Goal: Information Seeking & Learning: Learn about a topic

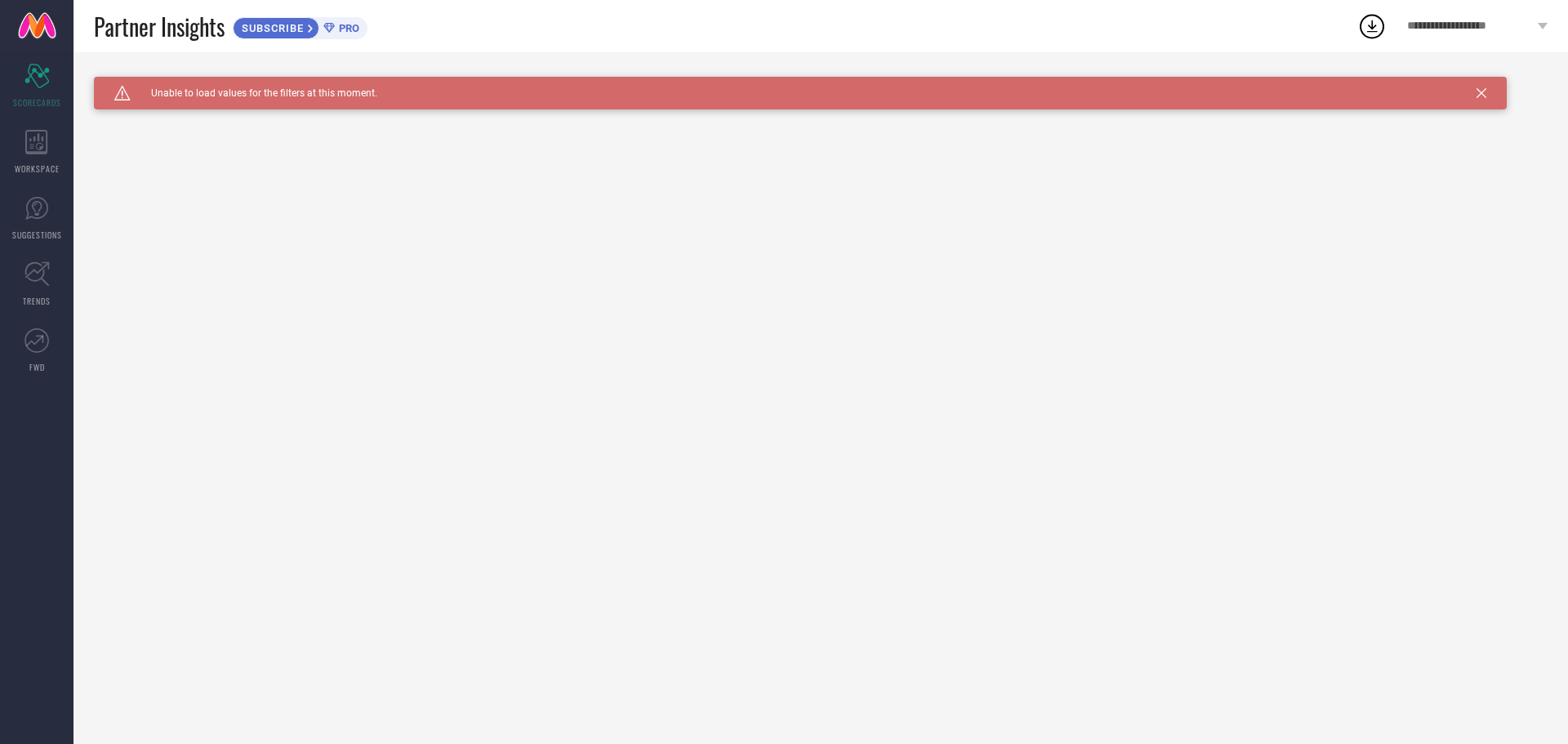
click at [292, 23] on span "SUBSCRIBE" at bounding box center [270, 28] width 74 height 13
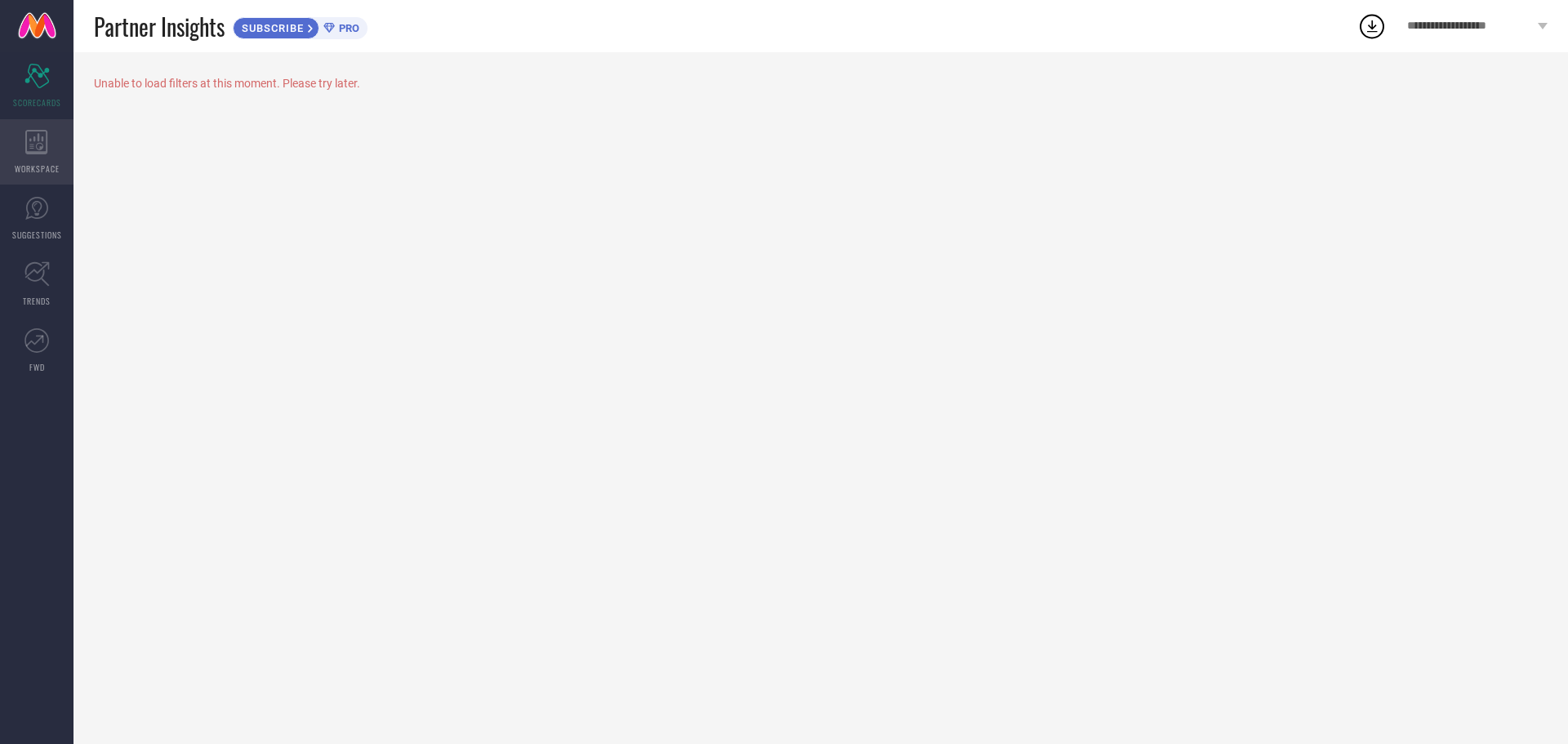
click at [41, 146] on icon at bounding box center [36, 142] width 22 height 24
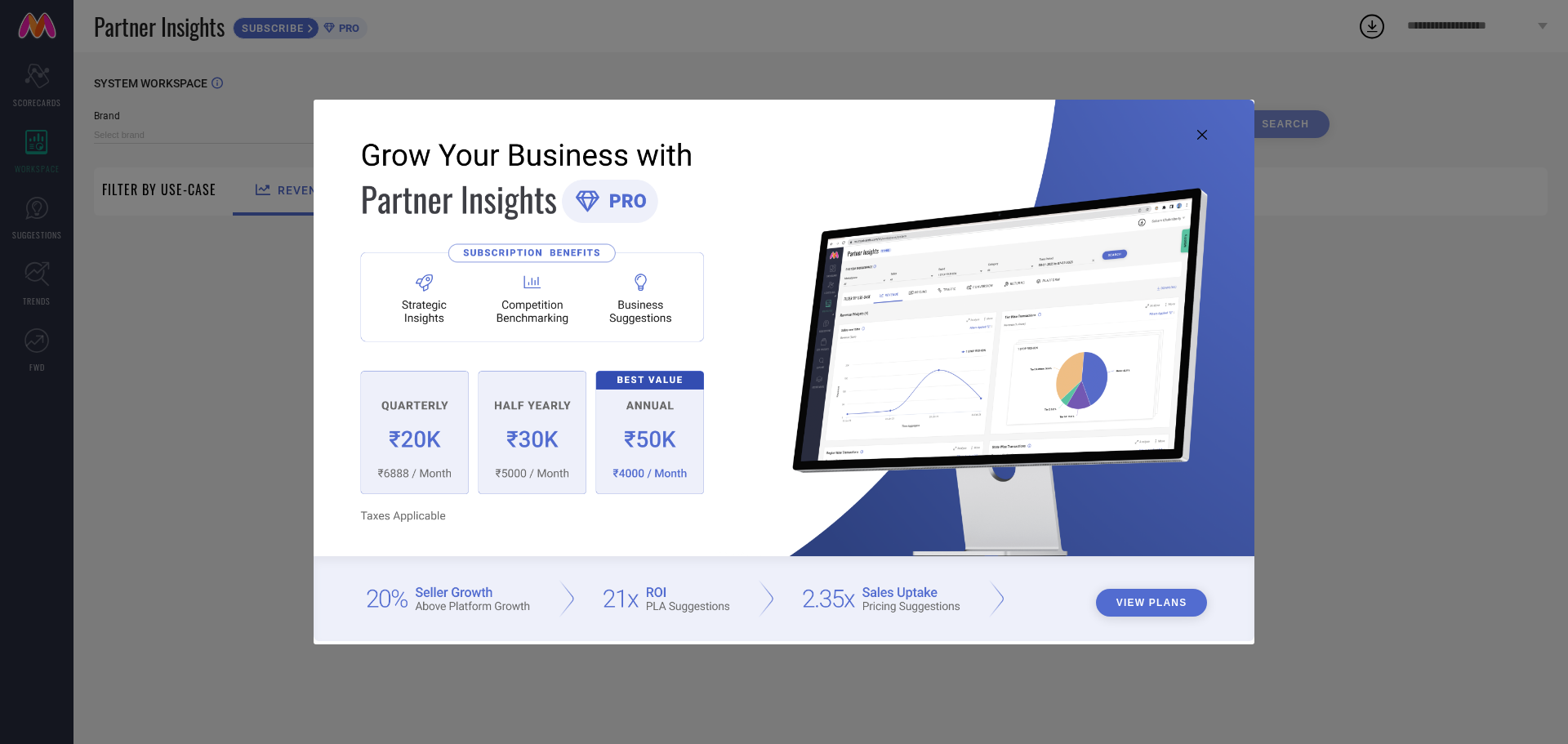
type input "1 STOP FASHION"
type input "All"
click at [1471, 334] on div "View Plans" at bounding box center [784, 372] width 1568 height 744
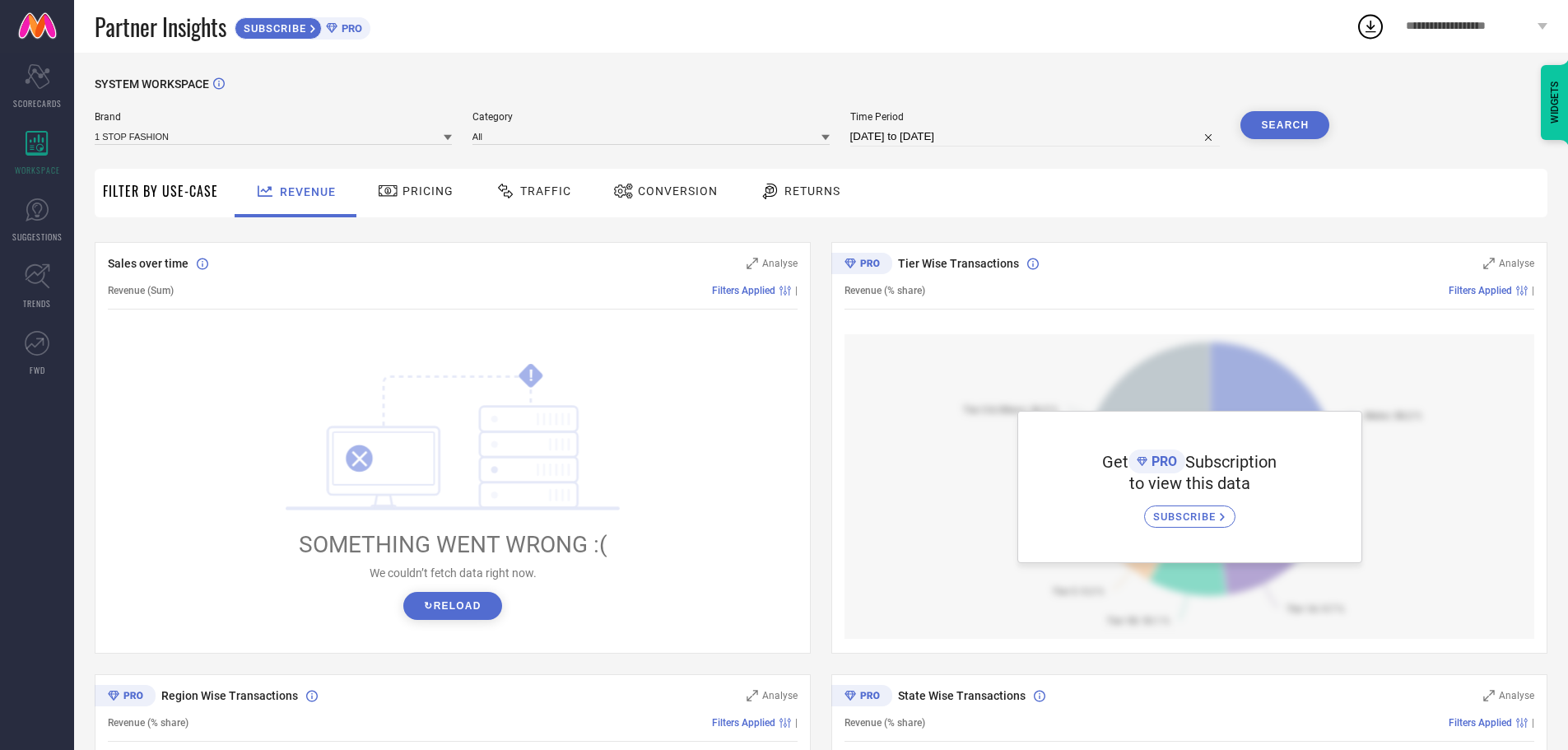
click at [423, 189] on span "Pricing" at bounding box center [428, 190] width 51 height 13
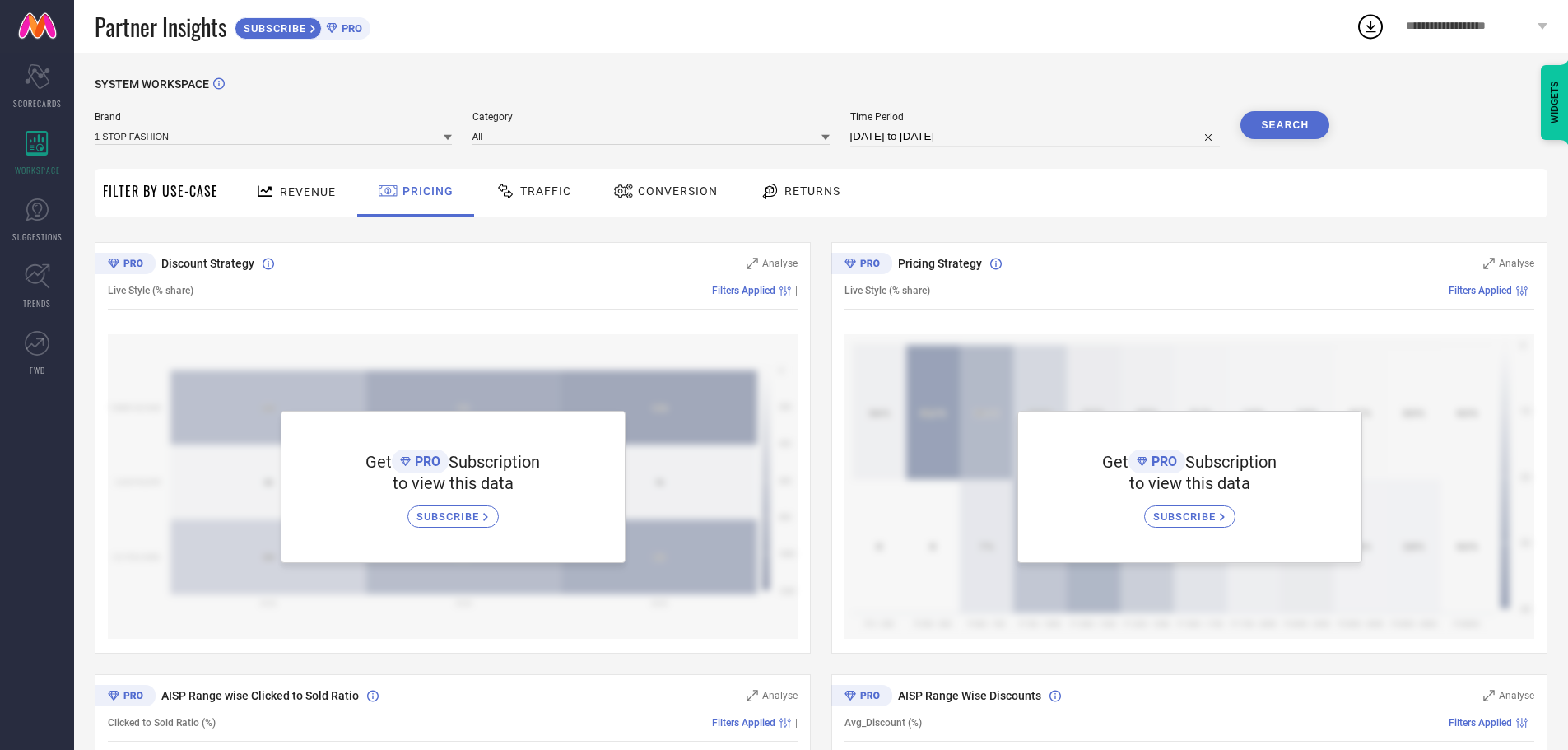
click at [296, 198] on span "Revenue" at bounding box center [308, 191] width 56 height 13
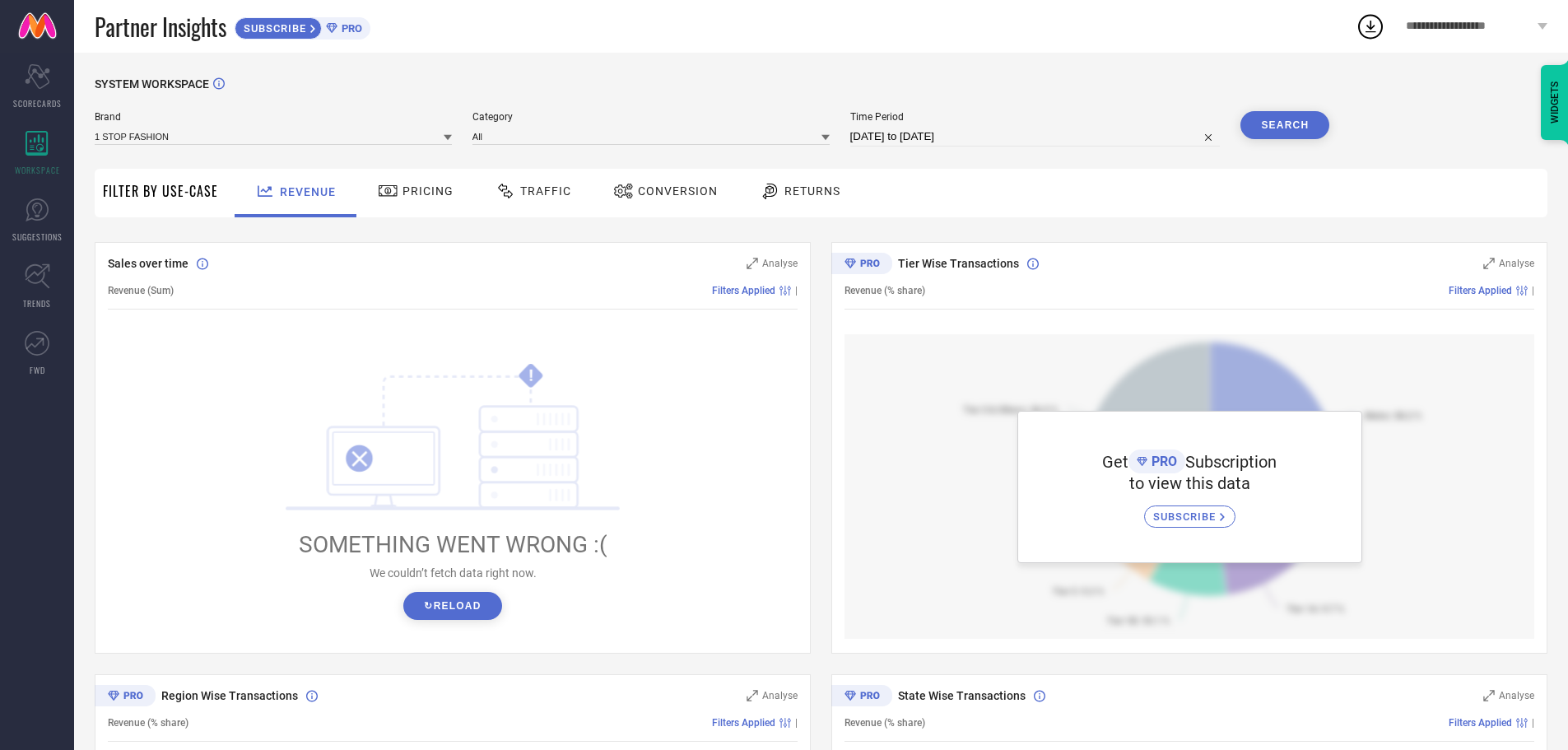
click at [1191, 518] on span "SUBSCRIBE" at bounding box center [1187, 517] width 67 height 13
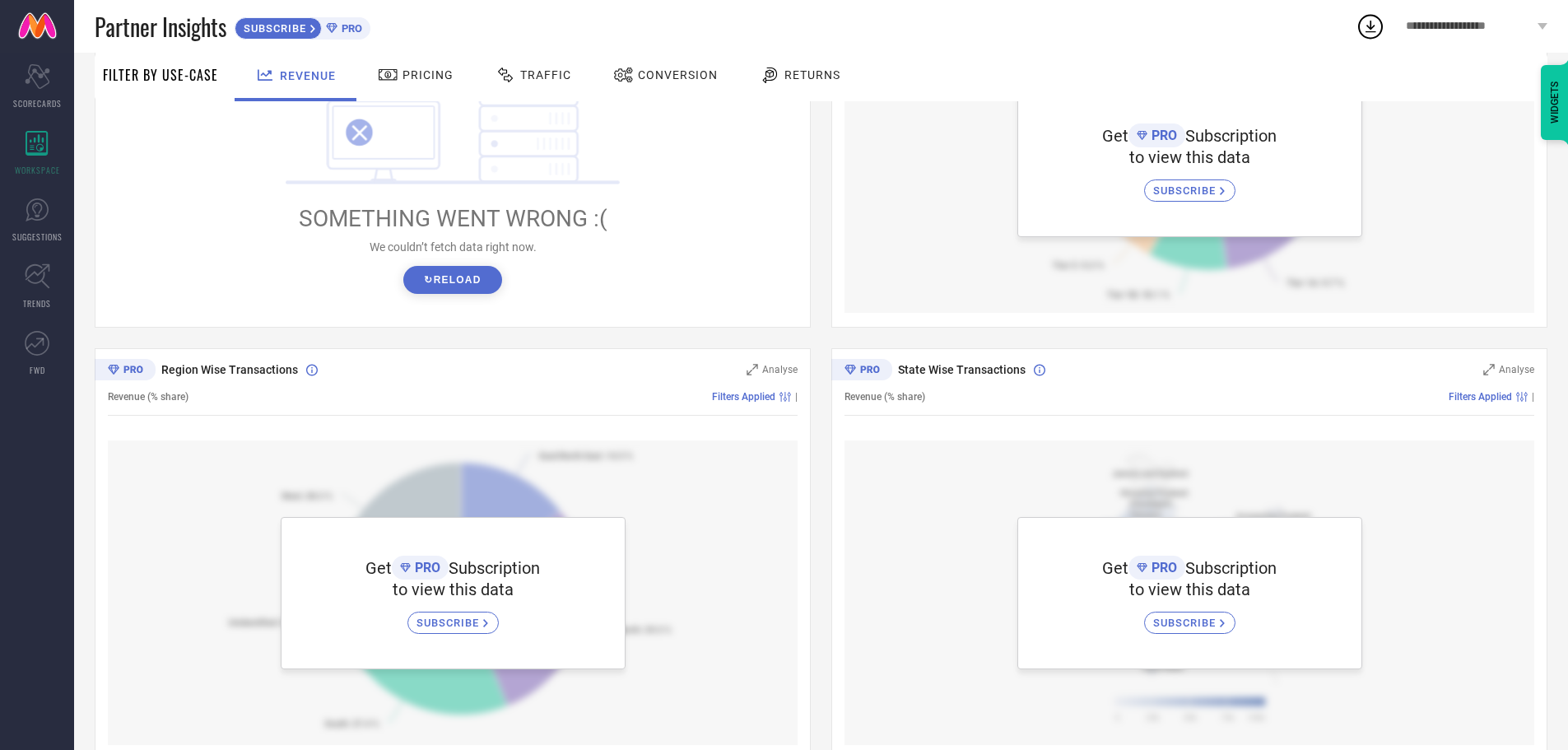
scroll to position [362, 0]
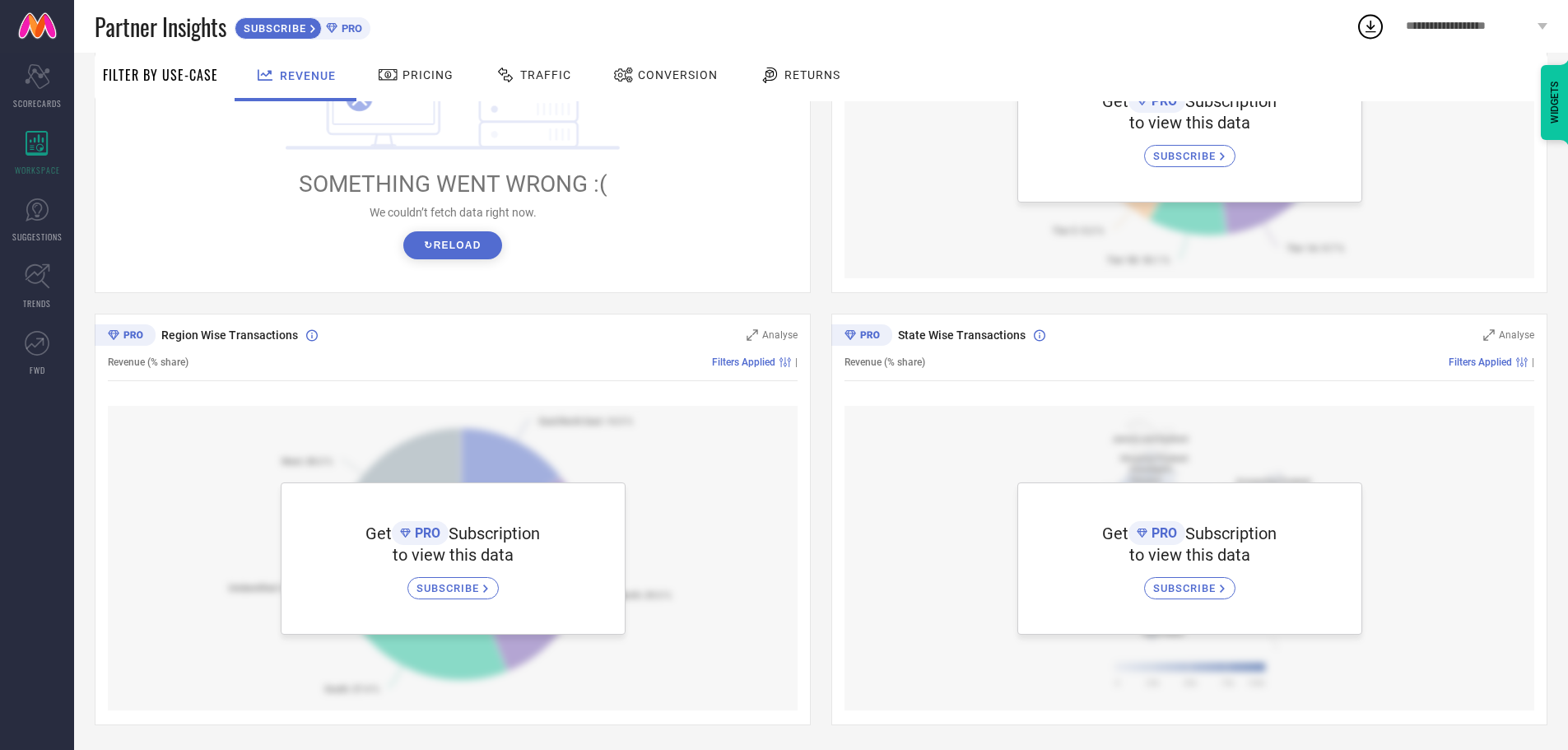
click at [468, 593] on span "SUBSCRIBE" at bounding box center [450, 588] width 67 height 13
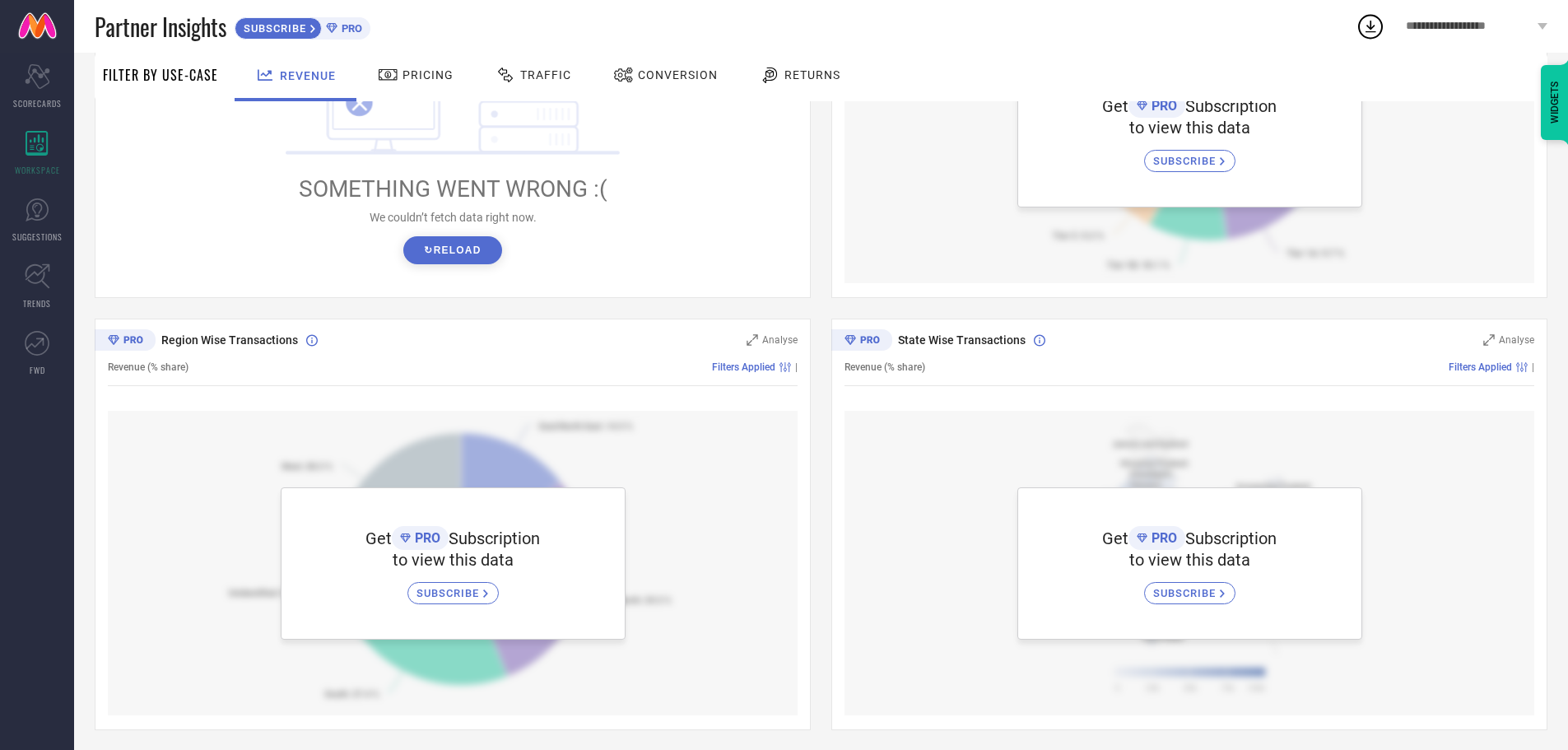
scroll to position [0, 0]
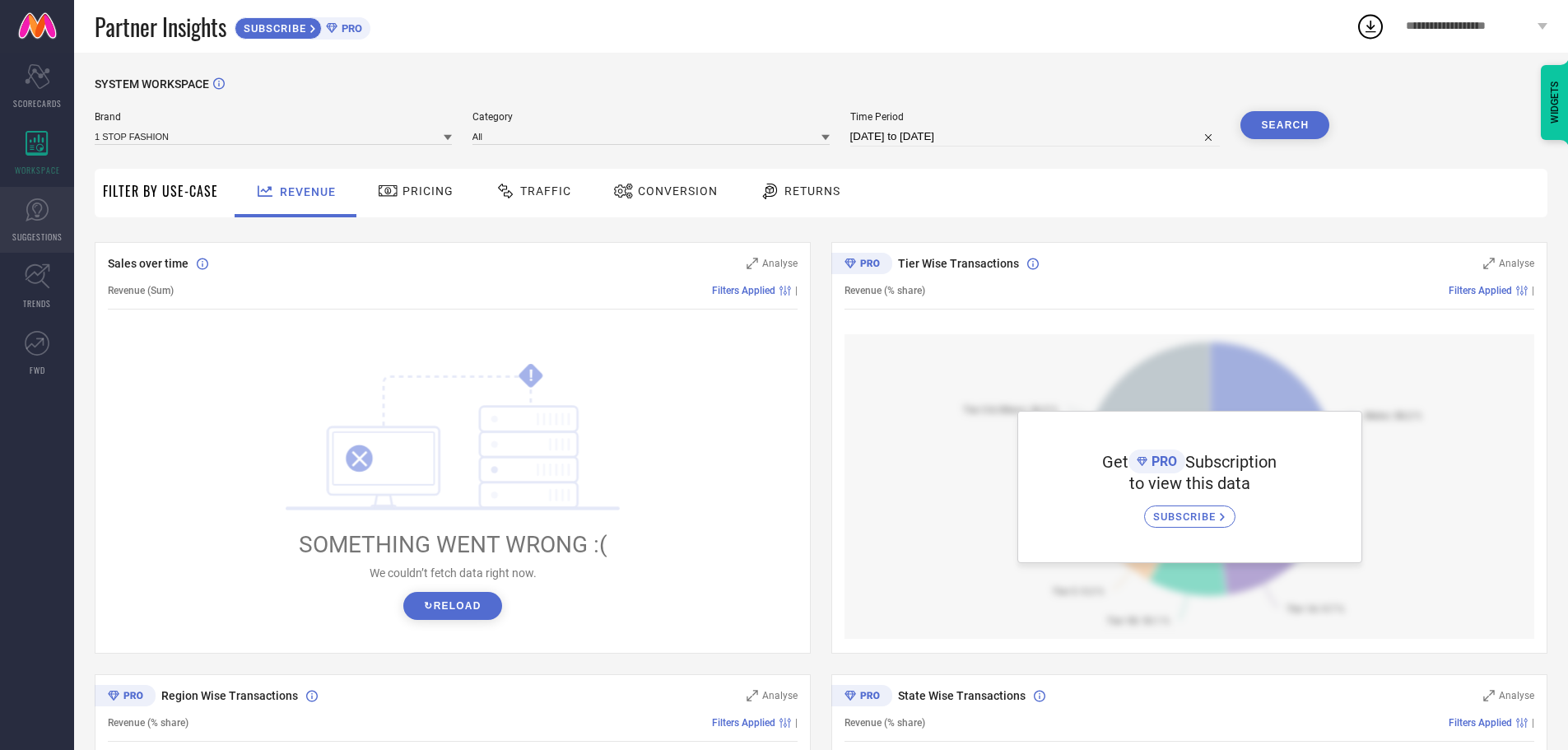
click at [29, 207] on icon at bounding box center [36, 210] width 24 height 25
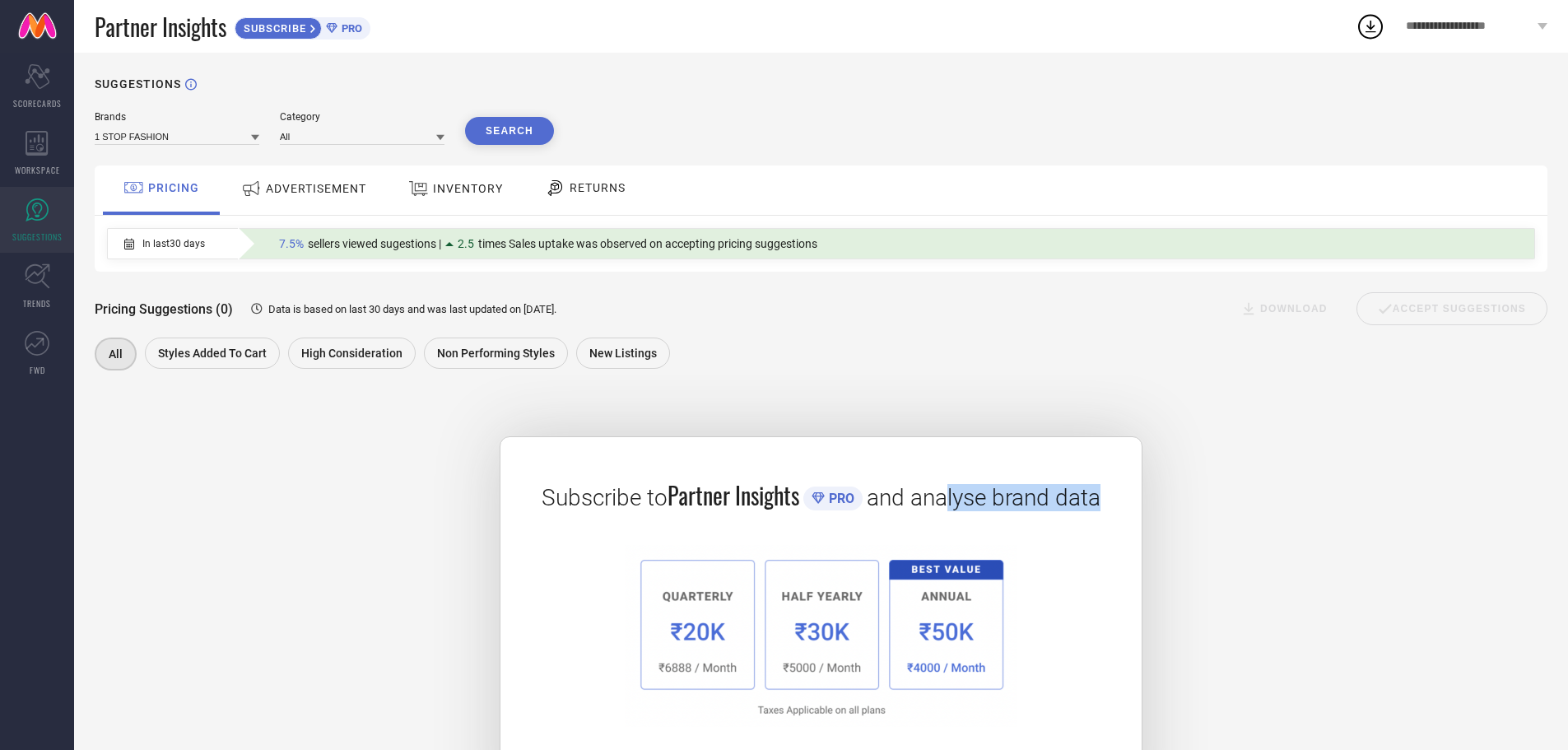
drag, startPoint x: 952, startPoint y: 498, endPoint x: 1157, endPoint y: 498, distance: 205.0
click at [1157, 498] on div "Subscribe to Partner Insights PRO and analyse brand data SUBSCRIBE" at bounding box center [821, 607] width 1452 height 425
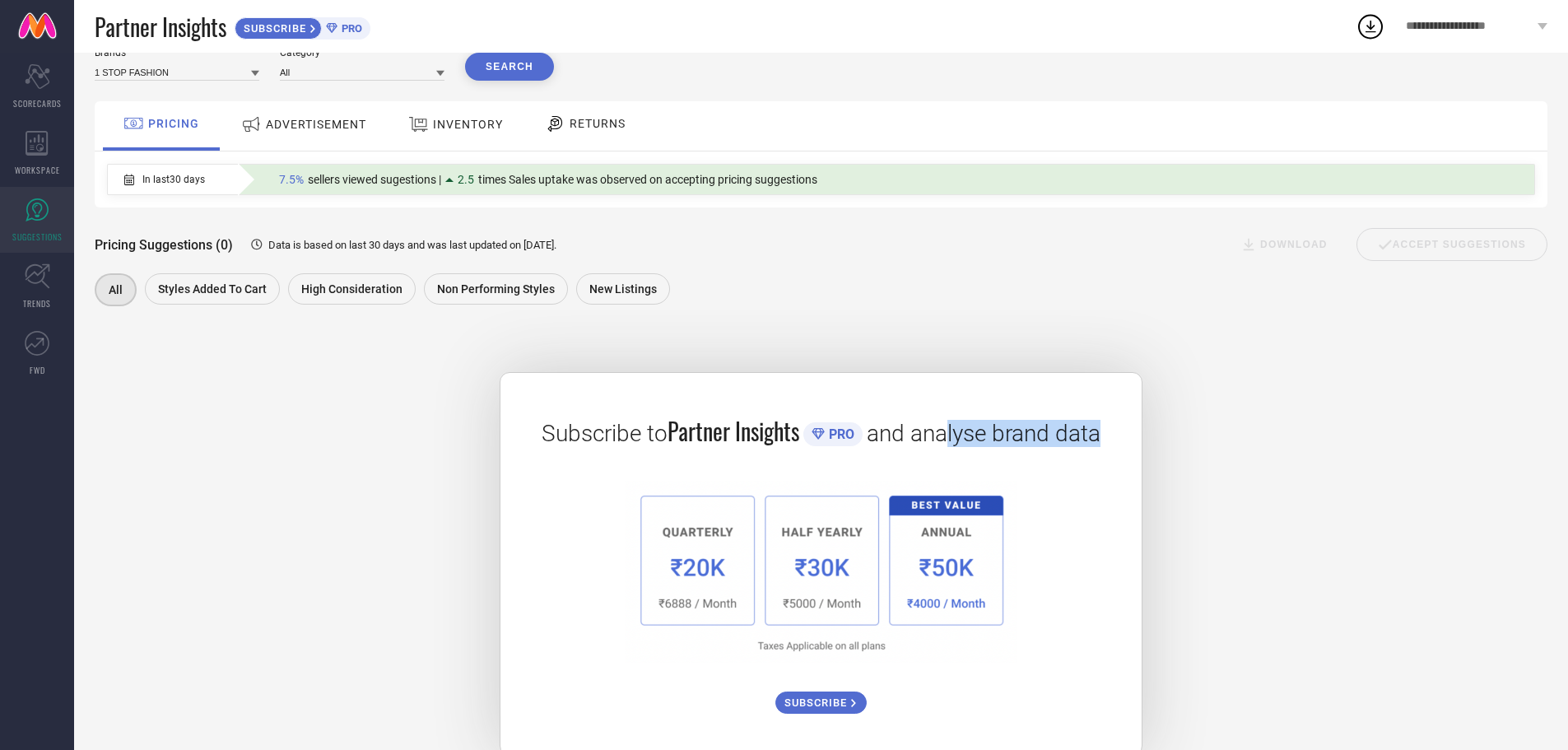
scroll to position [99, 0]
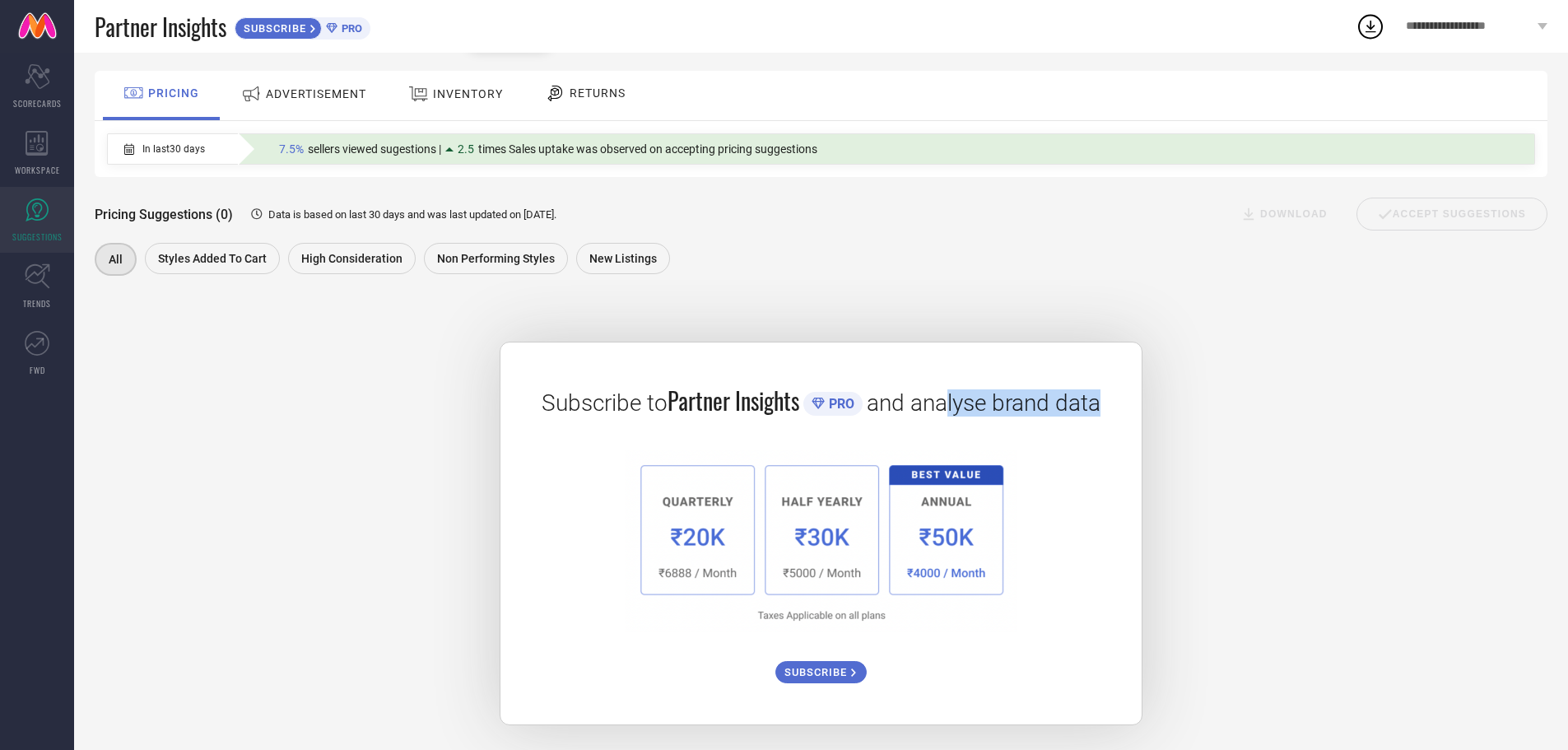
click at [939, 547] on img at bounding box center [820, 541] width 392 height 182
click at [812, 678] on span "SUBSCRIBE" at bounding box center [817, 672] width 67 height 13
click at [44, 139] on icon at bounding box center [36, 143] width 23 height 25
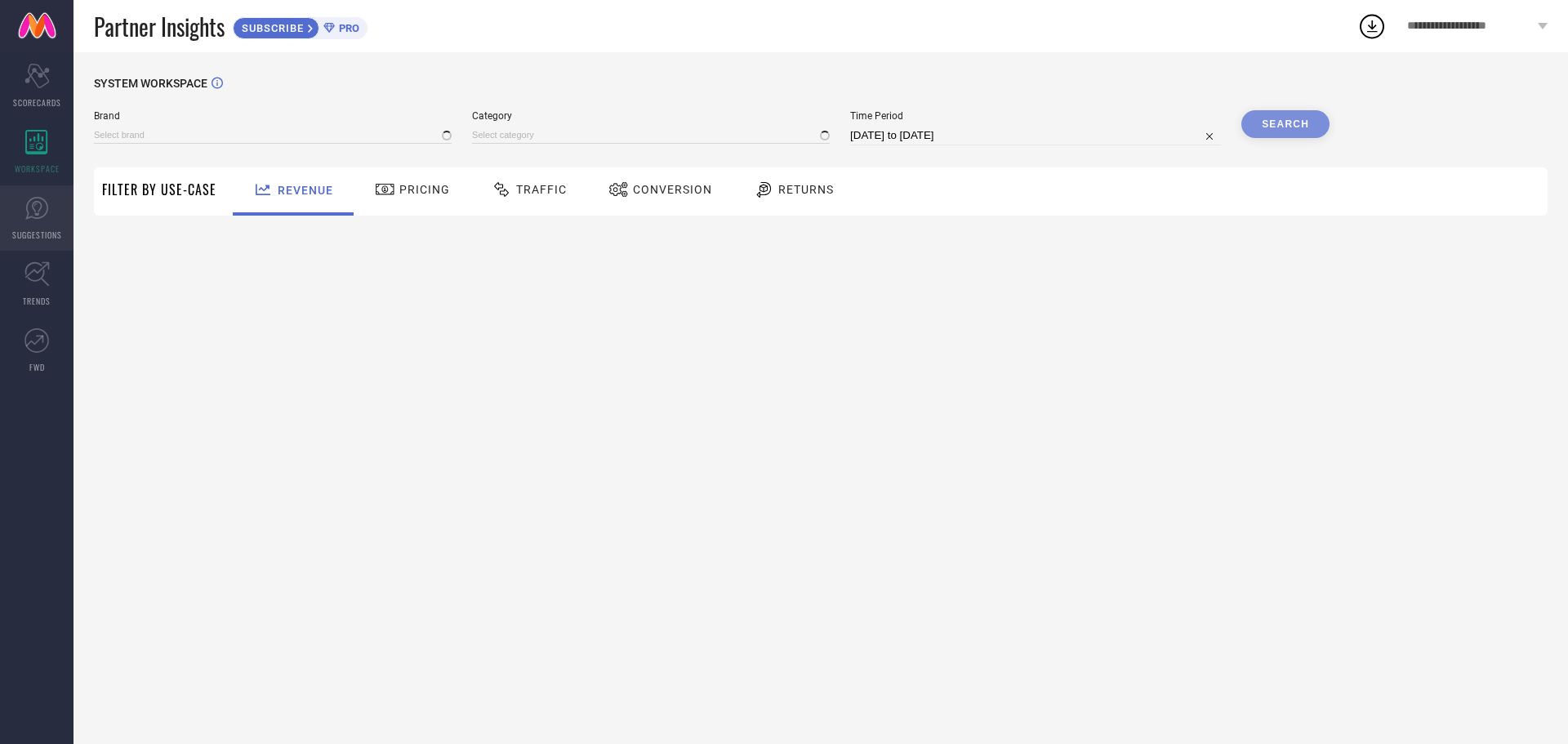
click at [39, 189] on link "SUGGESTIONS" at bounding box center [37, 218] width 74 height 65
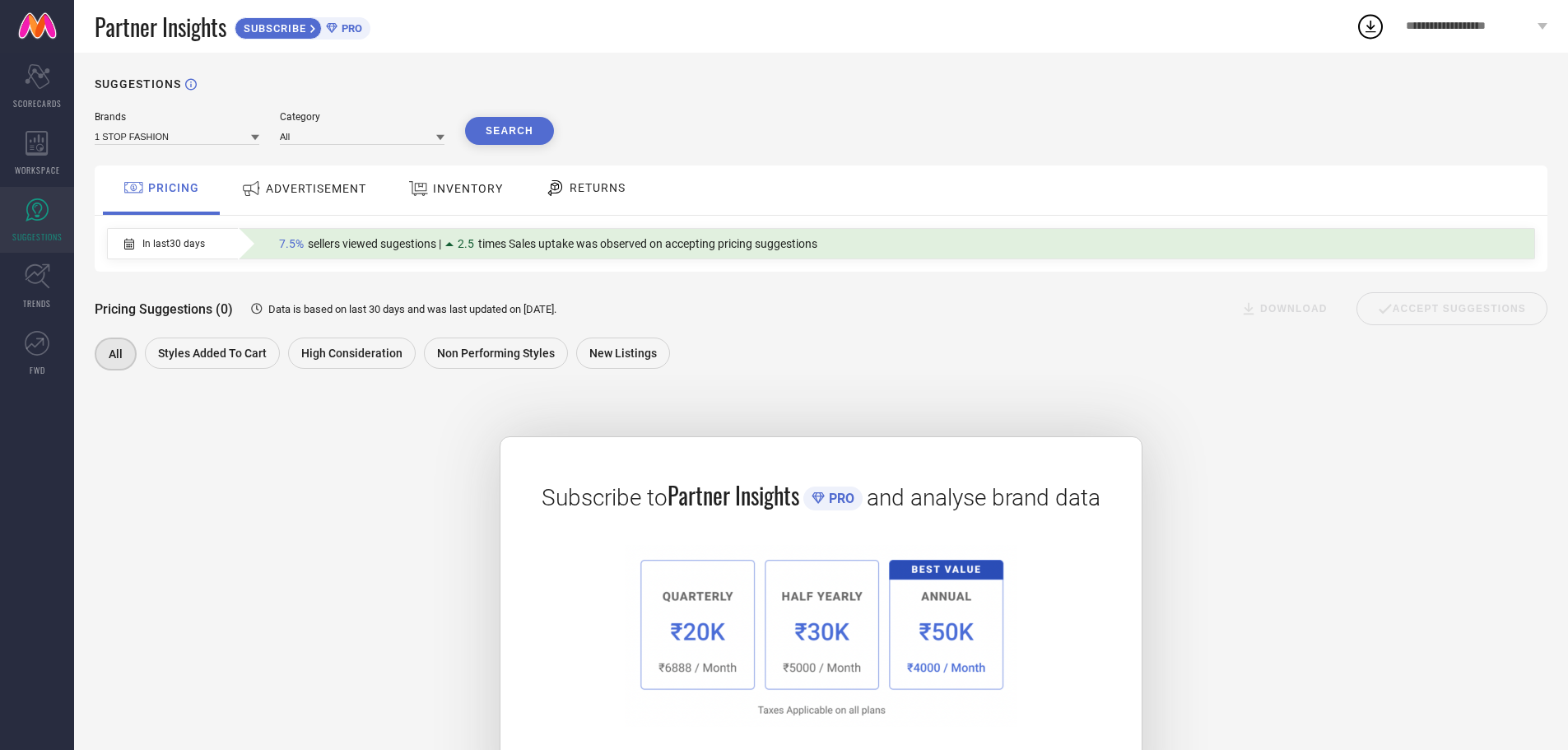
click at [299, 177] on div "ADVERTISEMENT" at bounding box center [304, 188] width 133 height 29
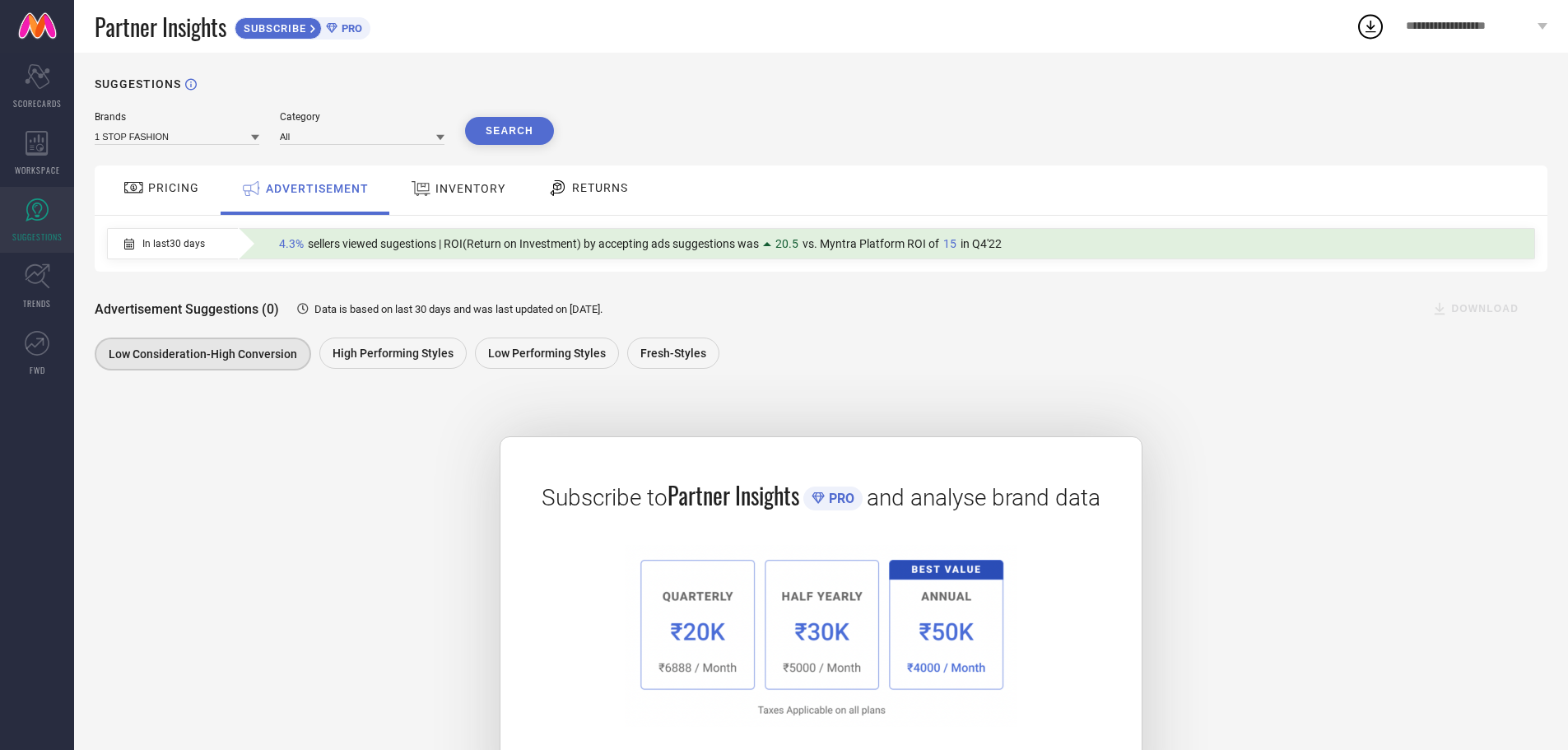
click at [460, 184] on span "INVENTORY" at bounding box center [469, 188] width 70 height 13
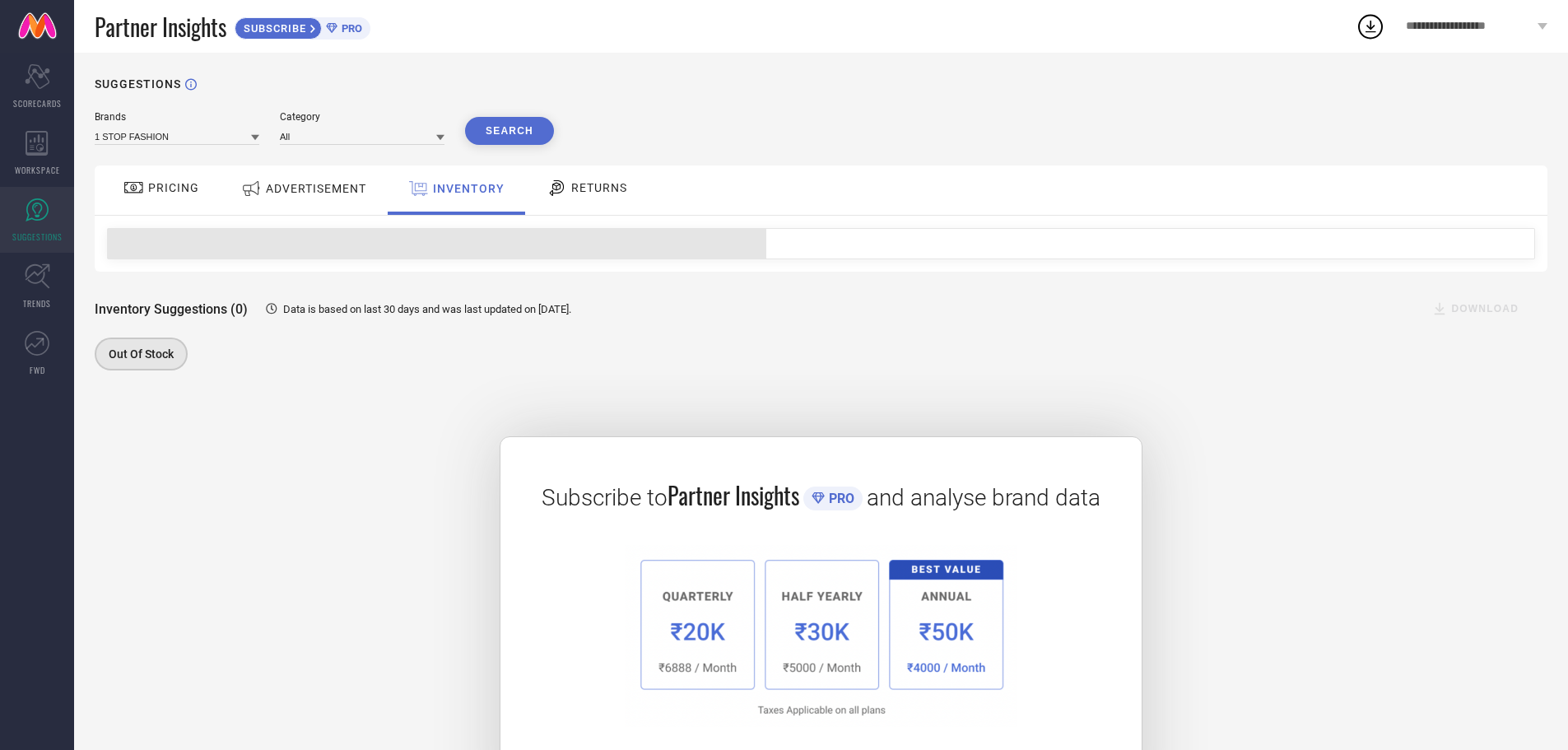
click at [382, 189] on div "ADVERTISEMENT" at bounding box center [304, 190] width 167 height 49
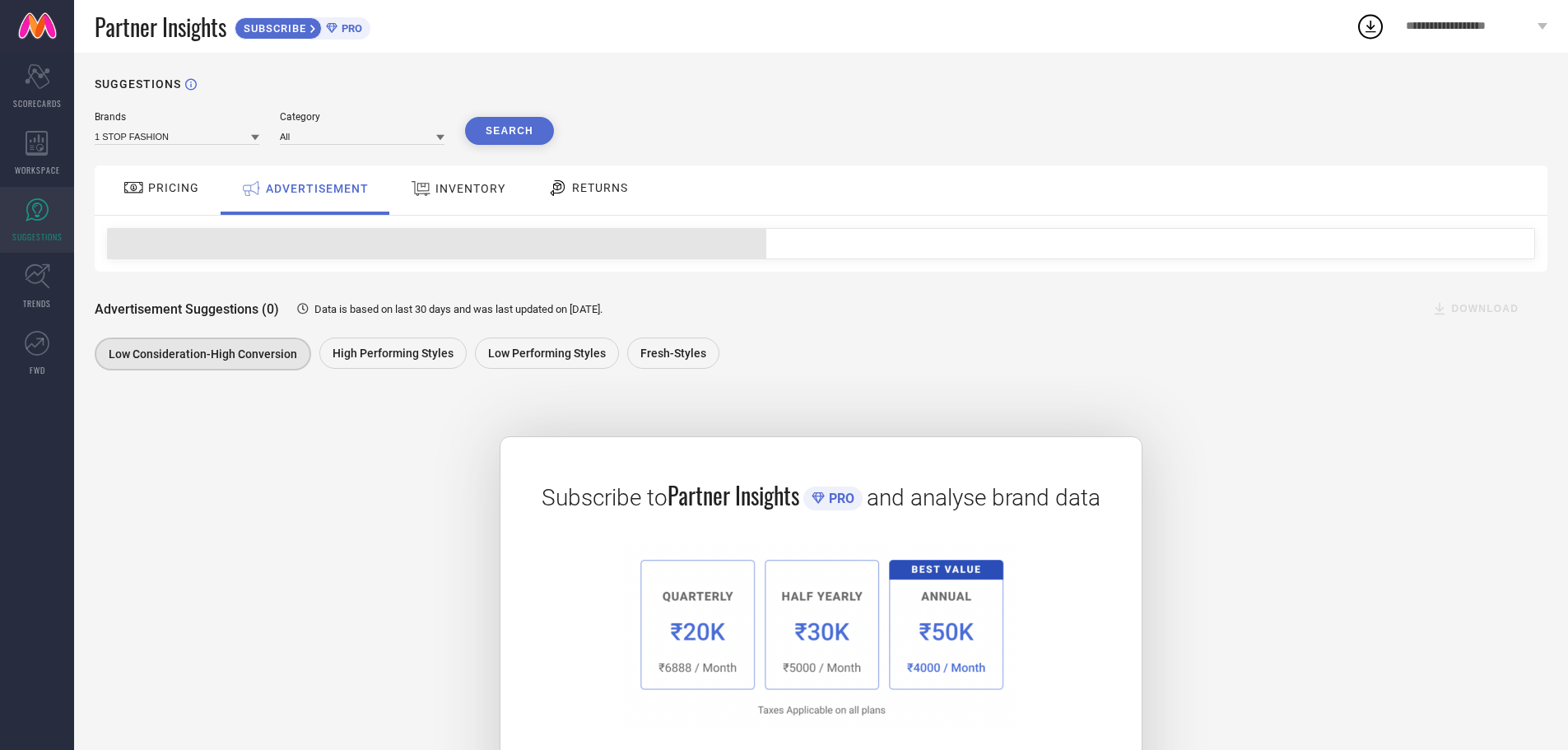
click at [607, 187] on span "RETURNS" at bounding box center [600, 187] width 56 height 13
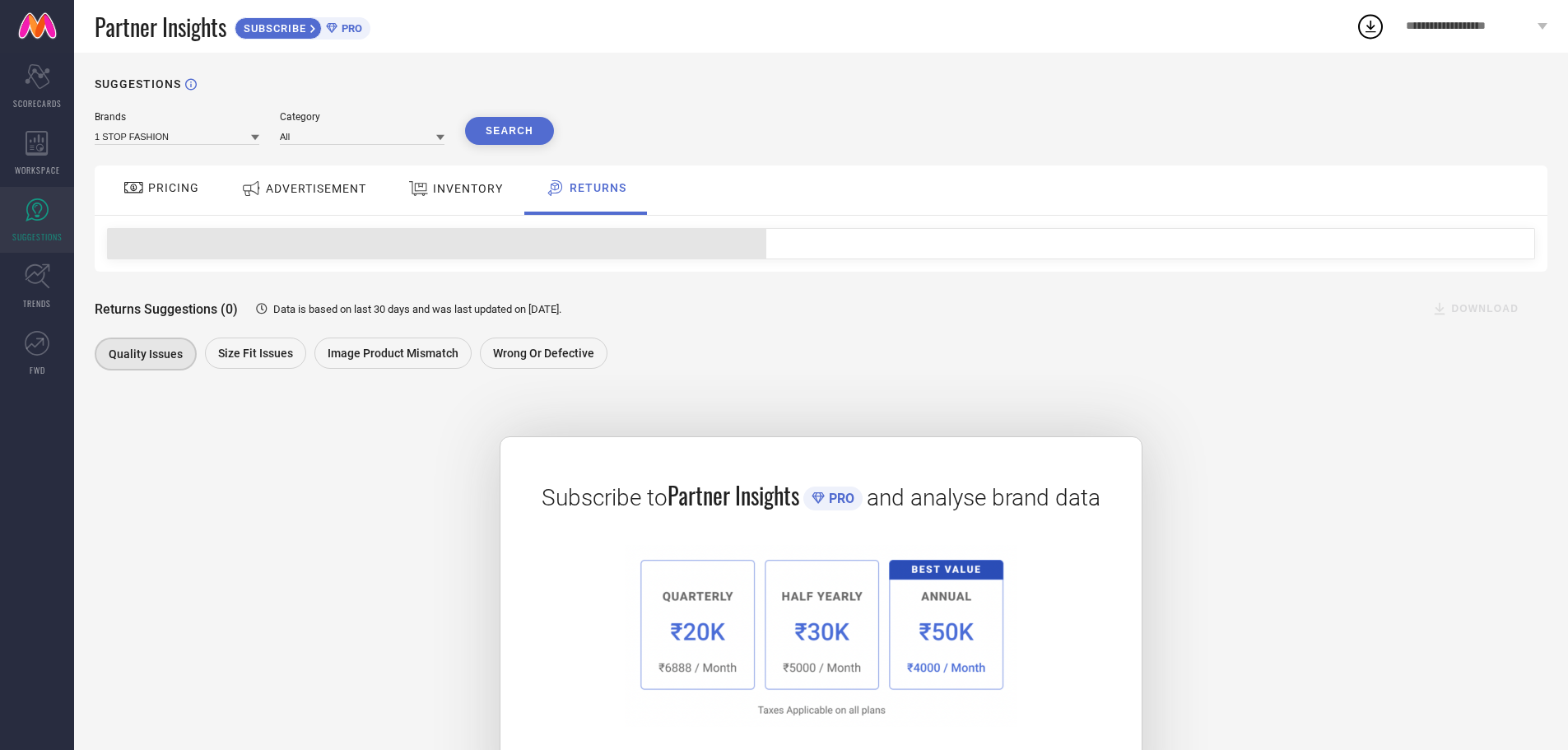
click at [316, 193] on span "ADVERTISEMENT" at bounding box center [316, 188] width 100 height 13
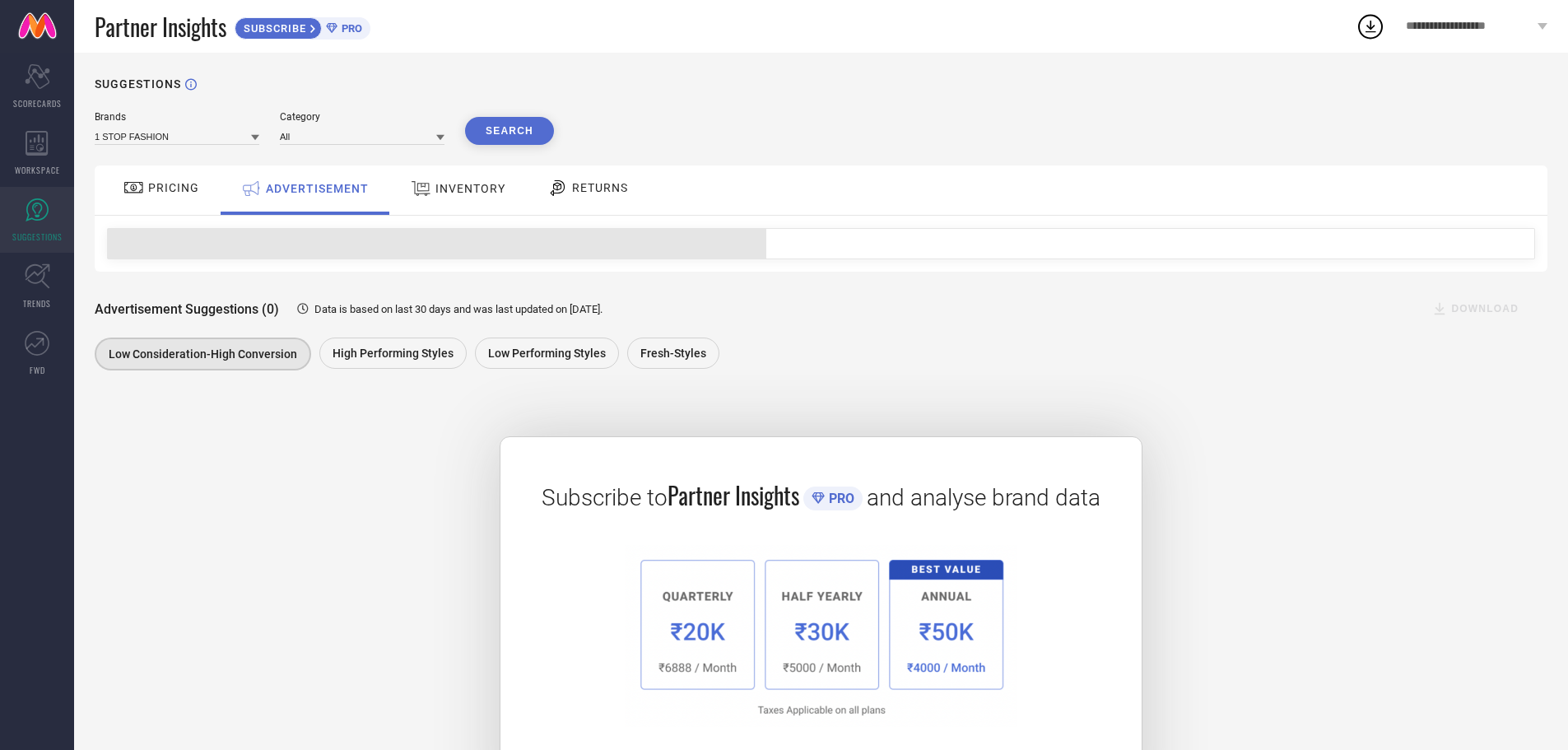
click at [203, 190] on div "PRICING" at bounding box center [161, 190] width 117 height 49
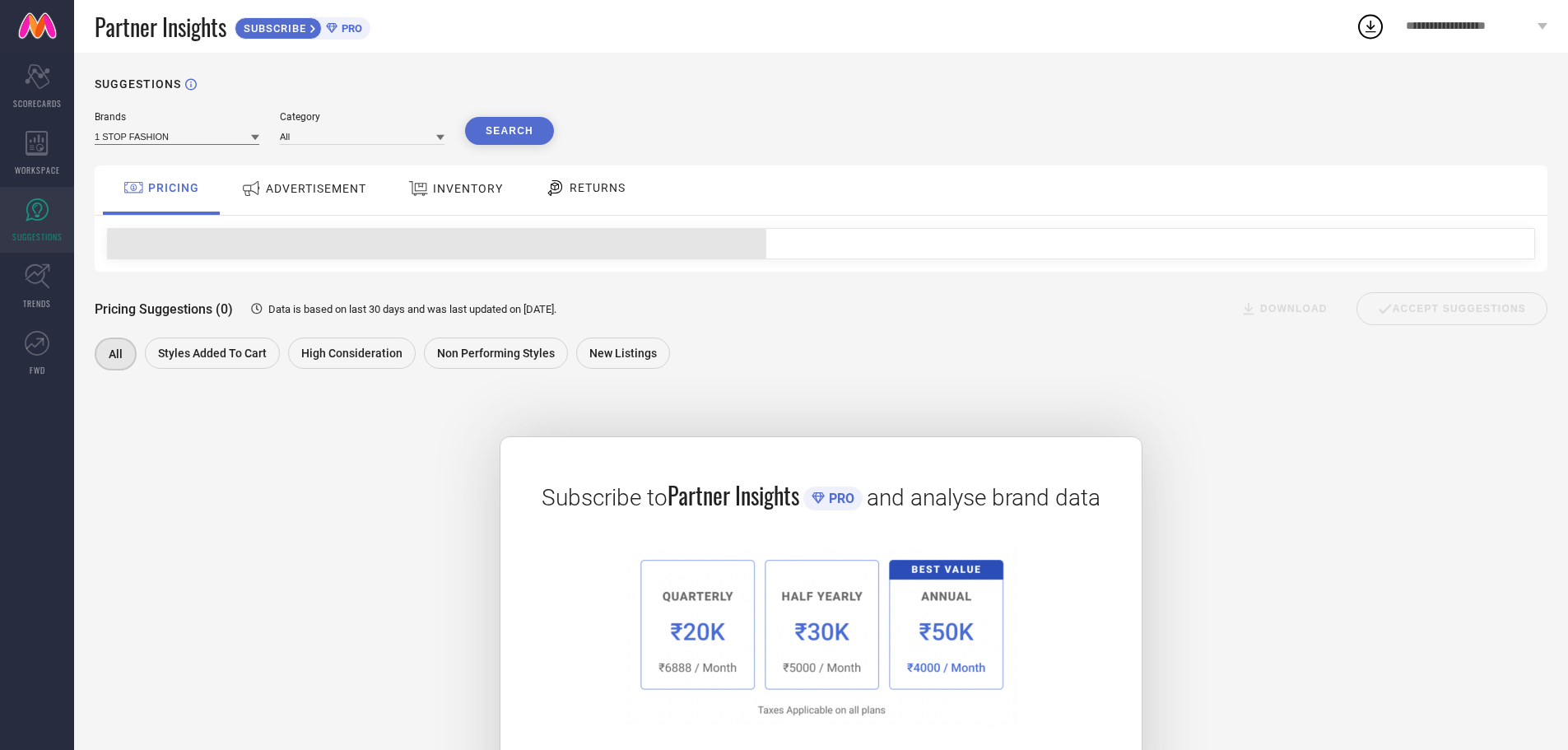
click at [196, 140] on input at bounding box center [177, 136] width 165 height 18
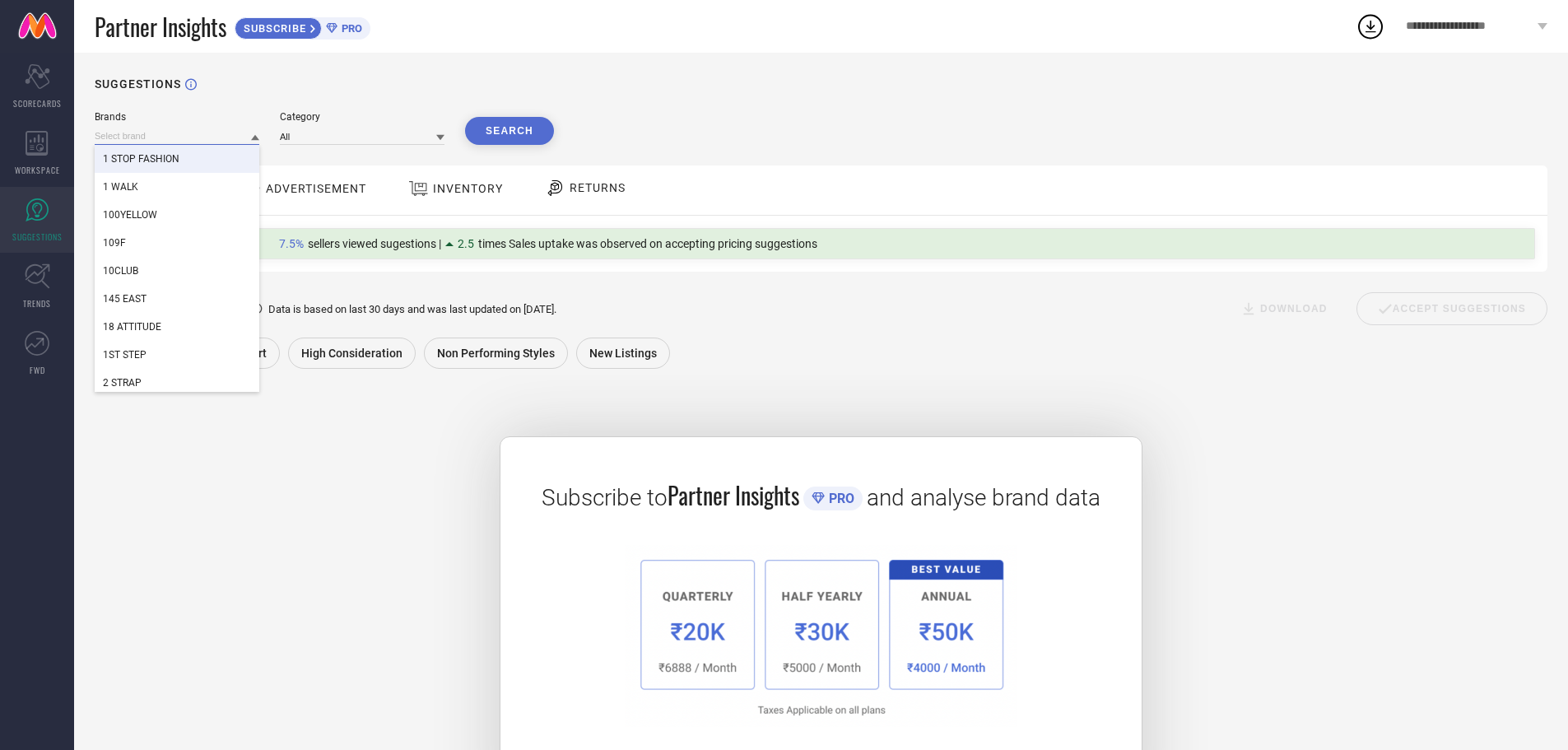
click at [199, 134] on input at bounding box center [177, 136] width 165 height 18
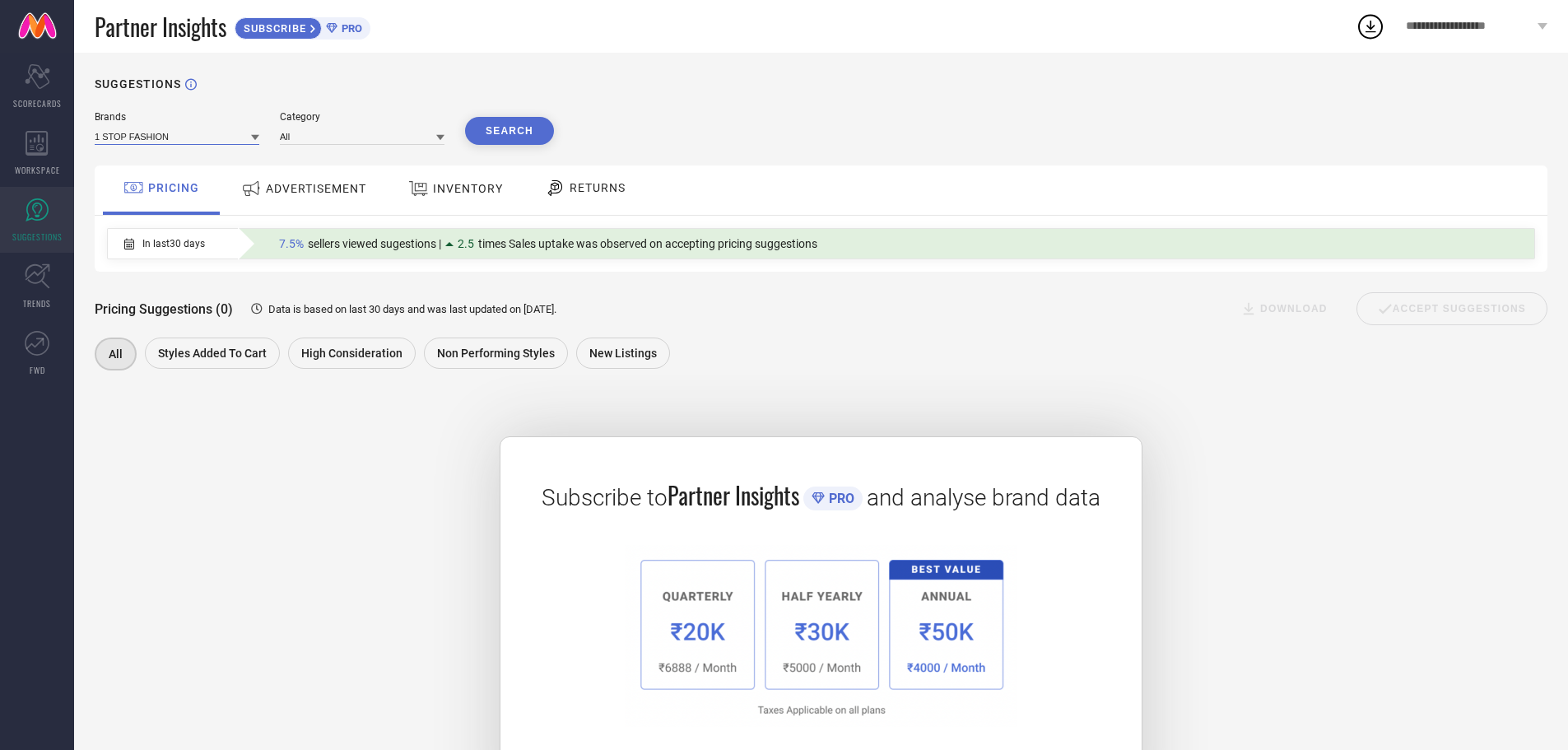
click at [199, 134] on input at bounding box center [177, 136] width 165 height 18
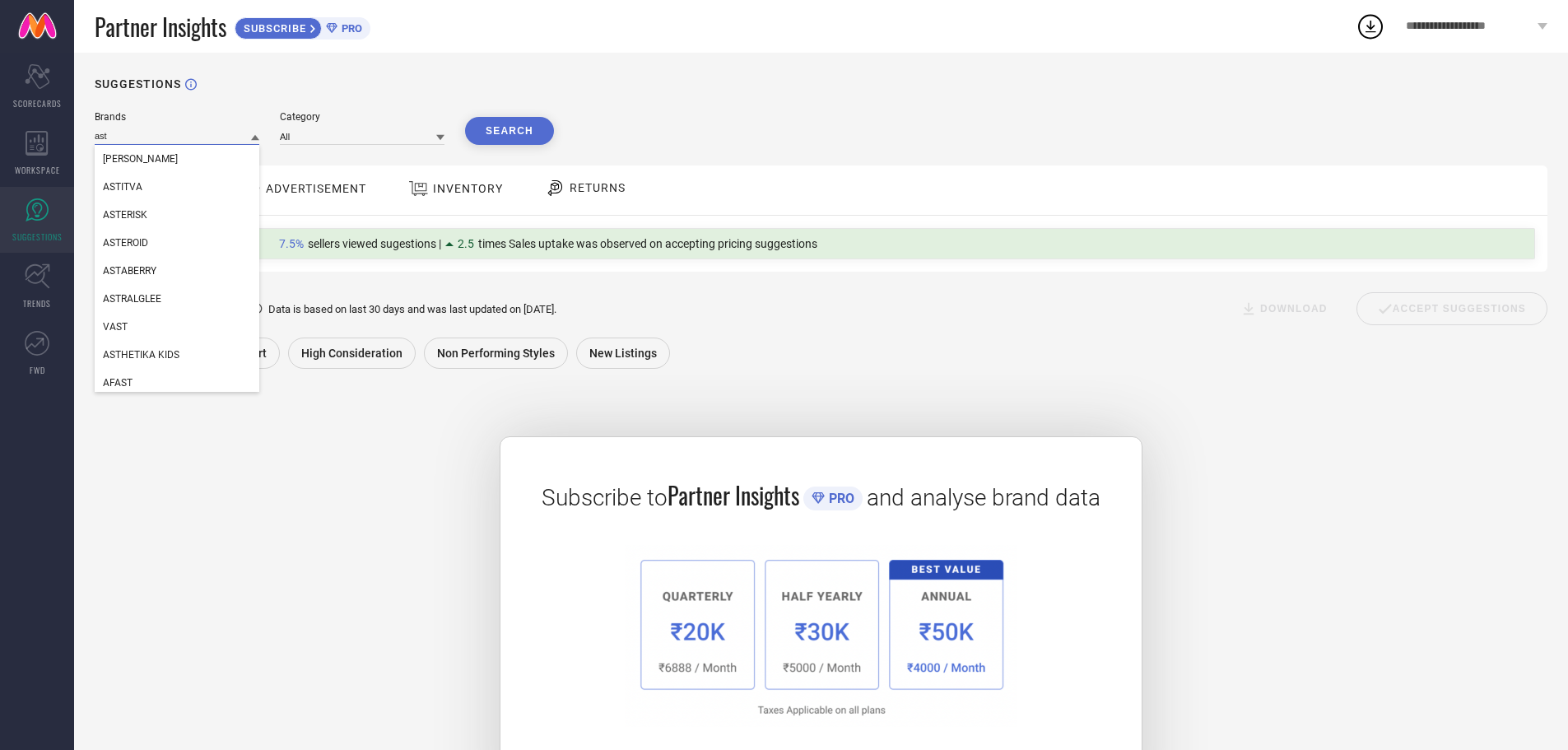
type input "asti"
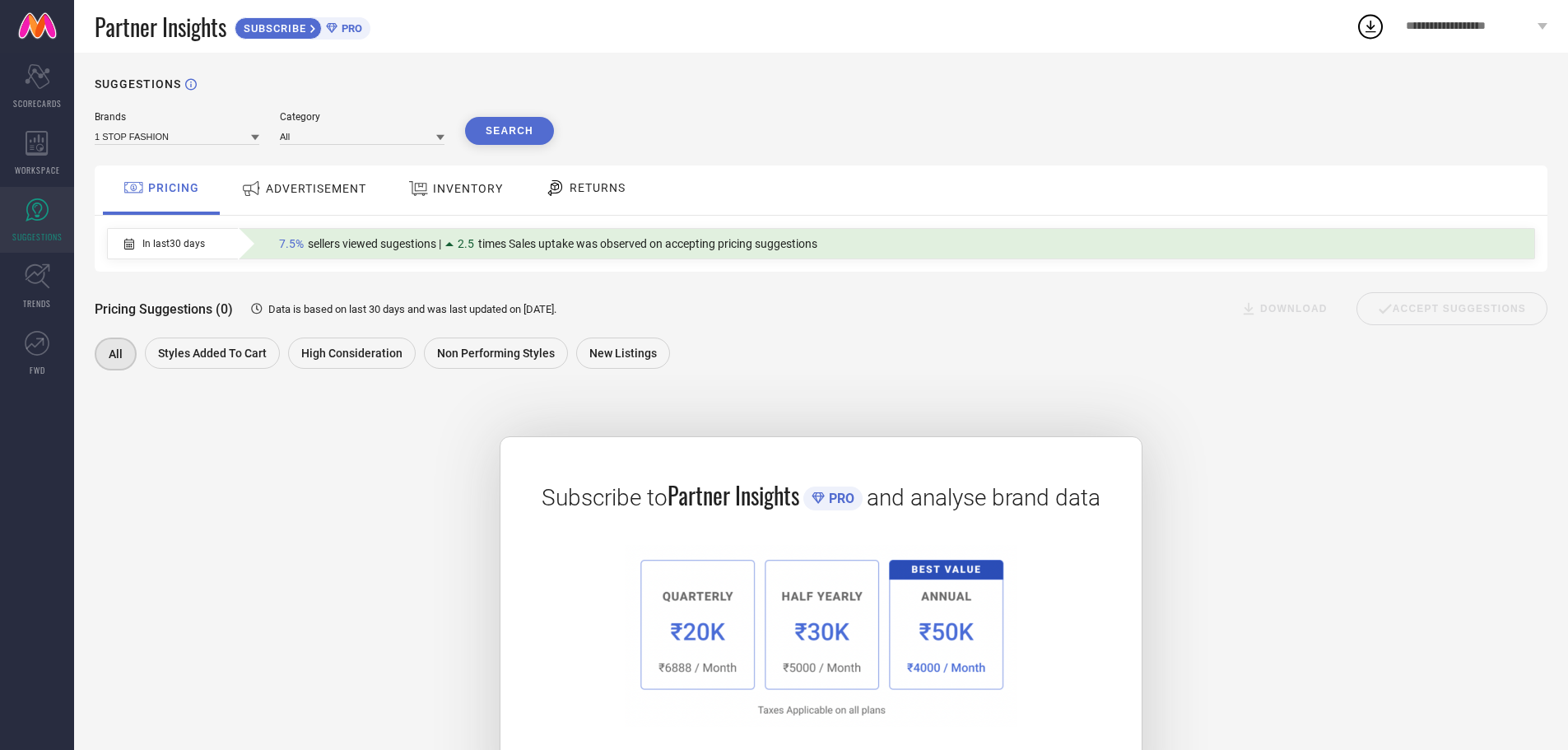
click at [322, 195] on span "ADVERTISEMENT" at bounding box center [316, 188] width 100 height 13
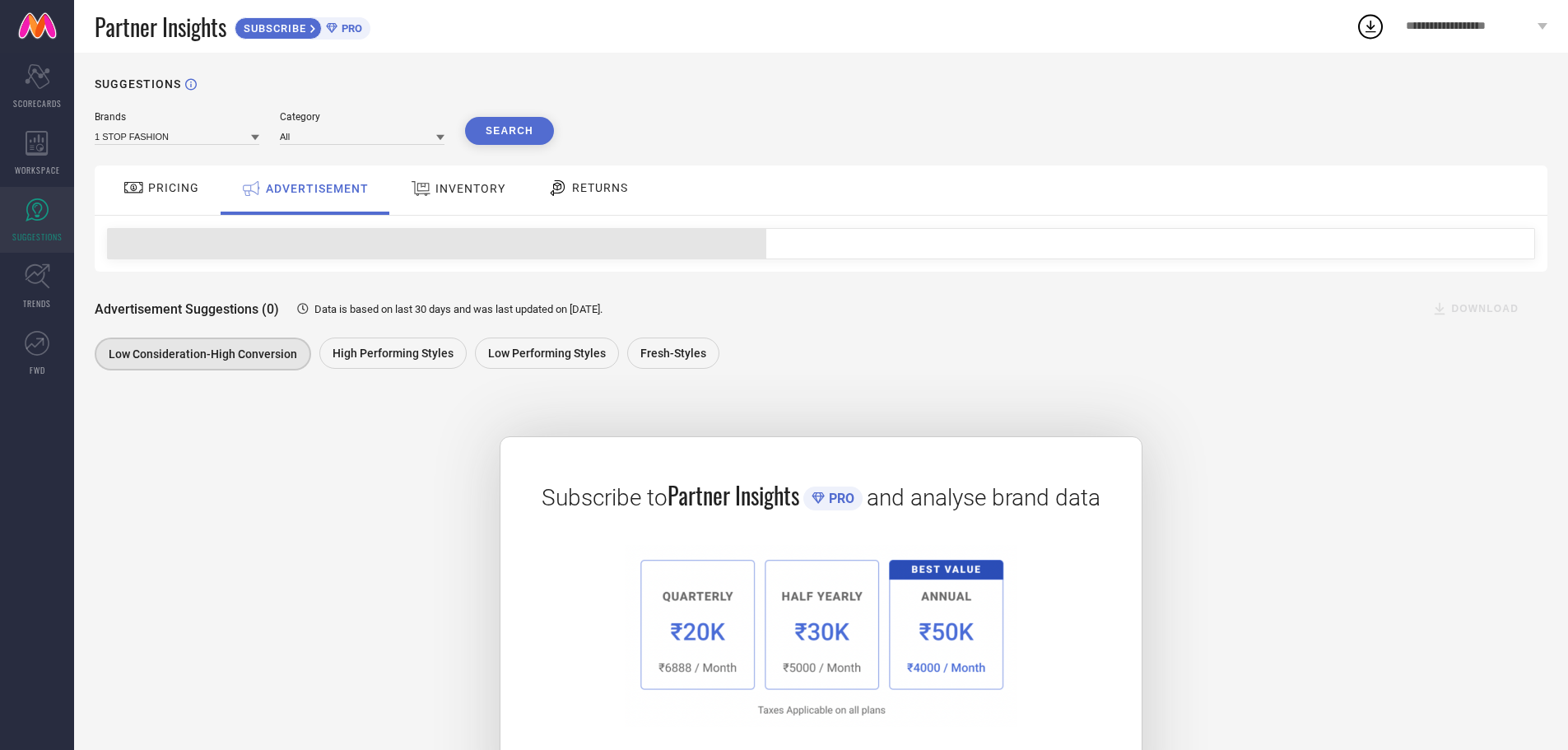
click at [322, 195] on span "ADVERTISEMENT" at bounding box center [317, 188] width 103 height 13
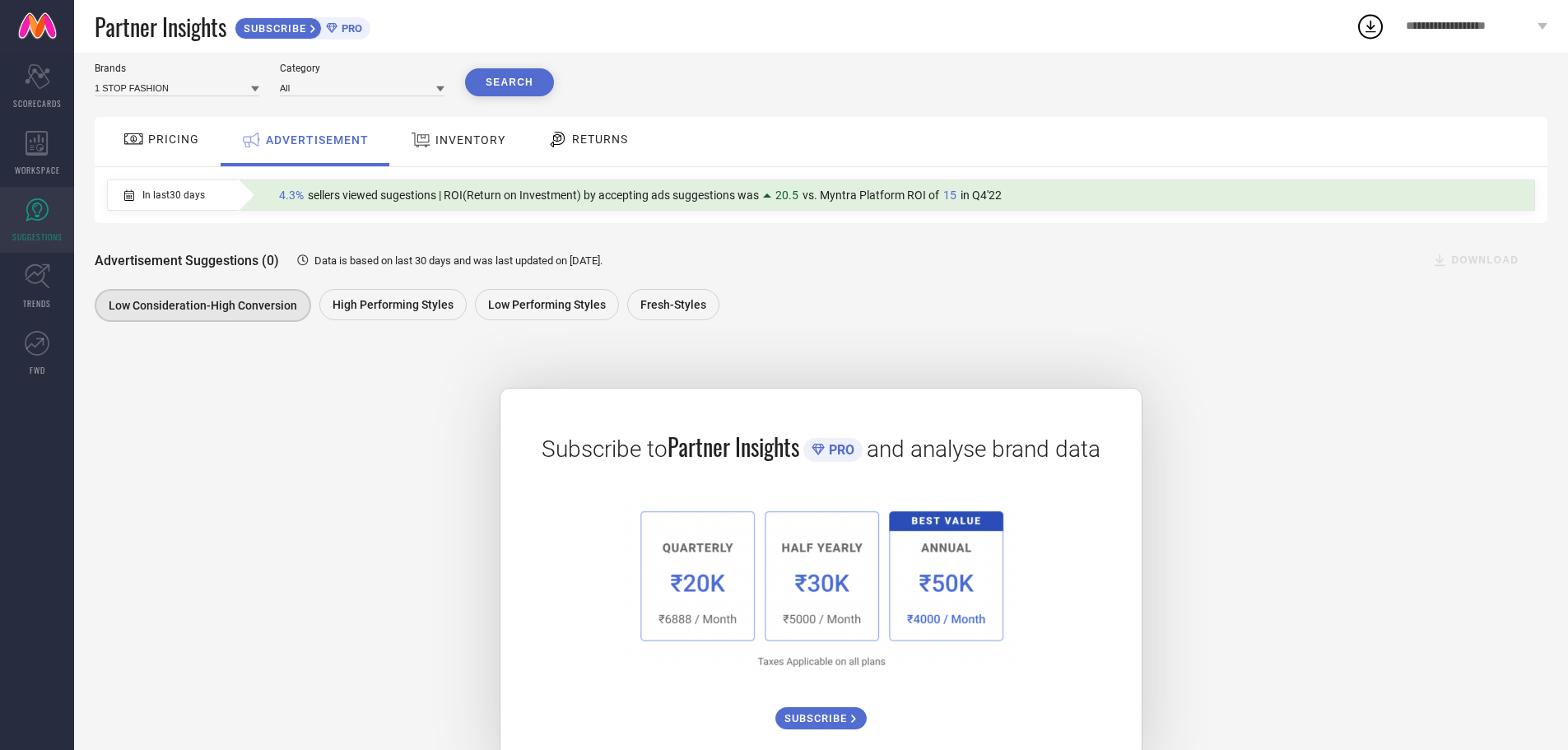
scroll to position [99, 0]
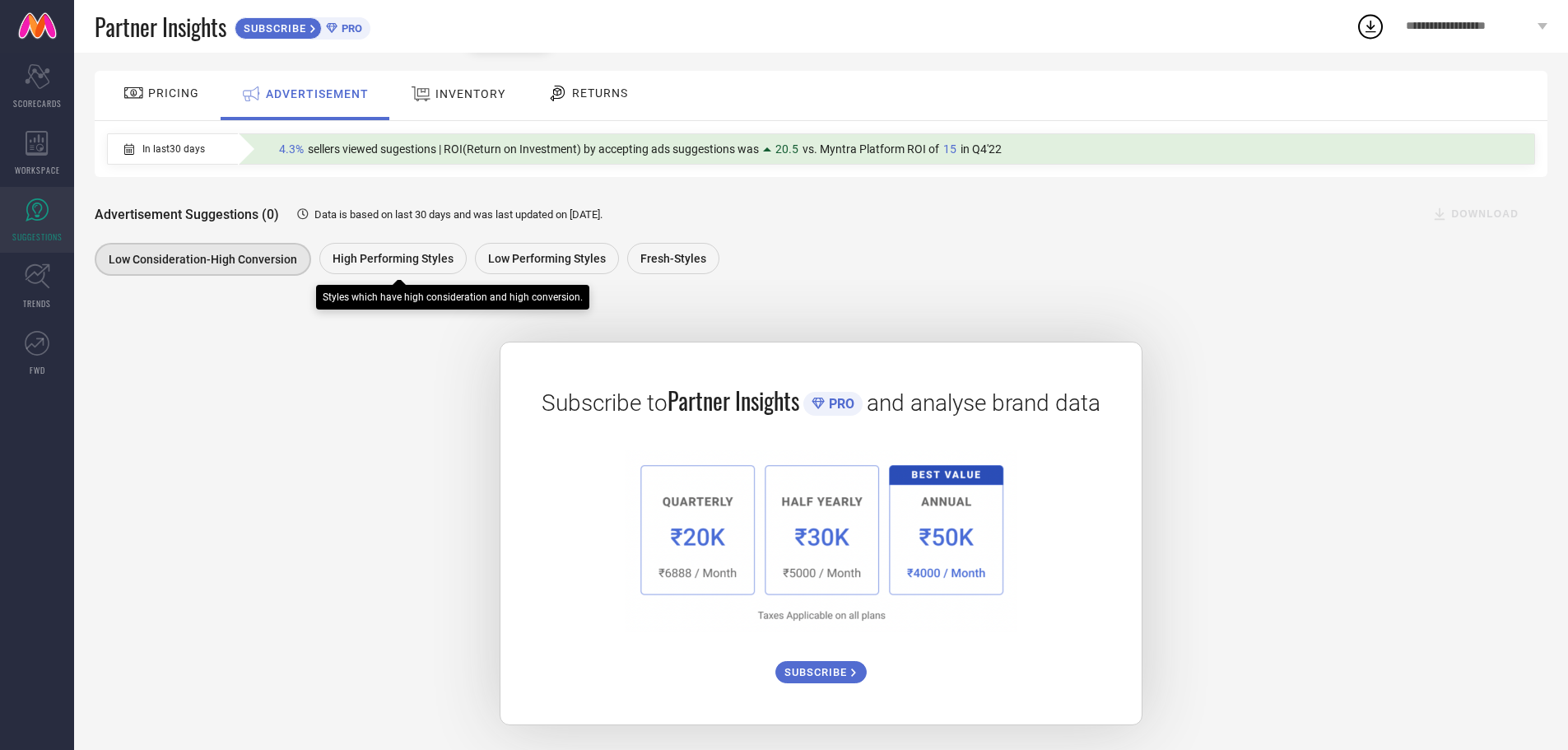
click at [421, 253] on span "High Performing Styles" at bounding box center [392, 258] width 121 height 13
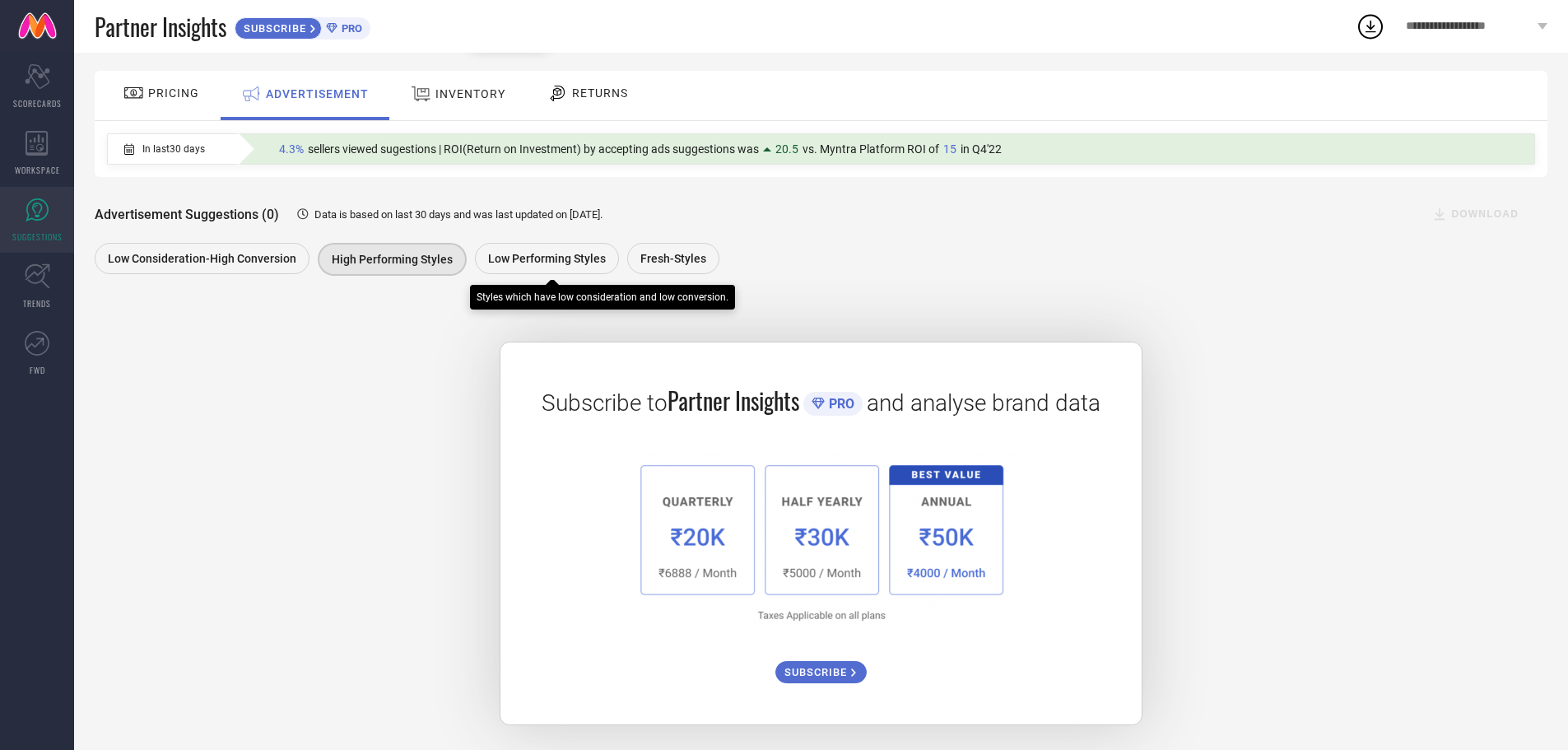
click at [593, 260] on span "Low Performing Styles" at bounding box center [547, 258] width 118 height 13
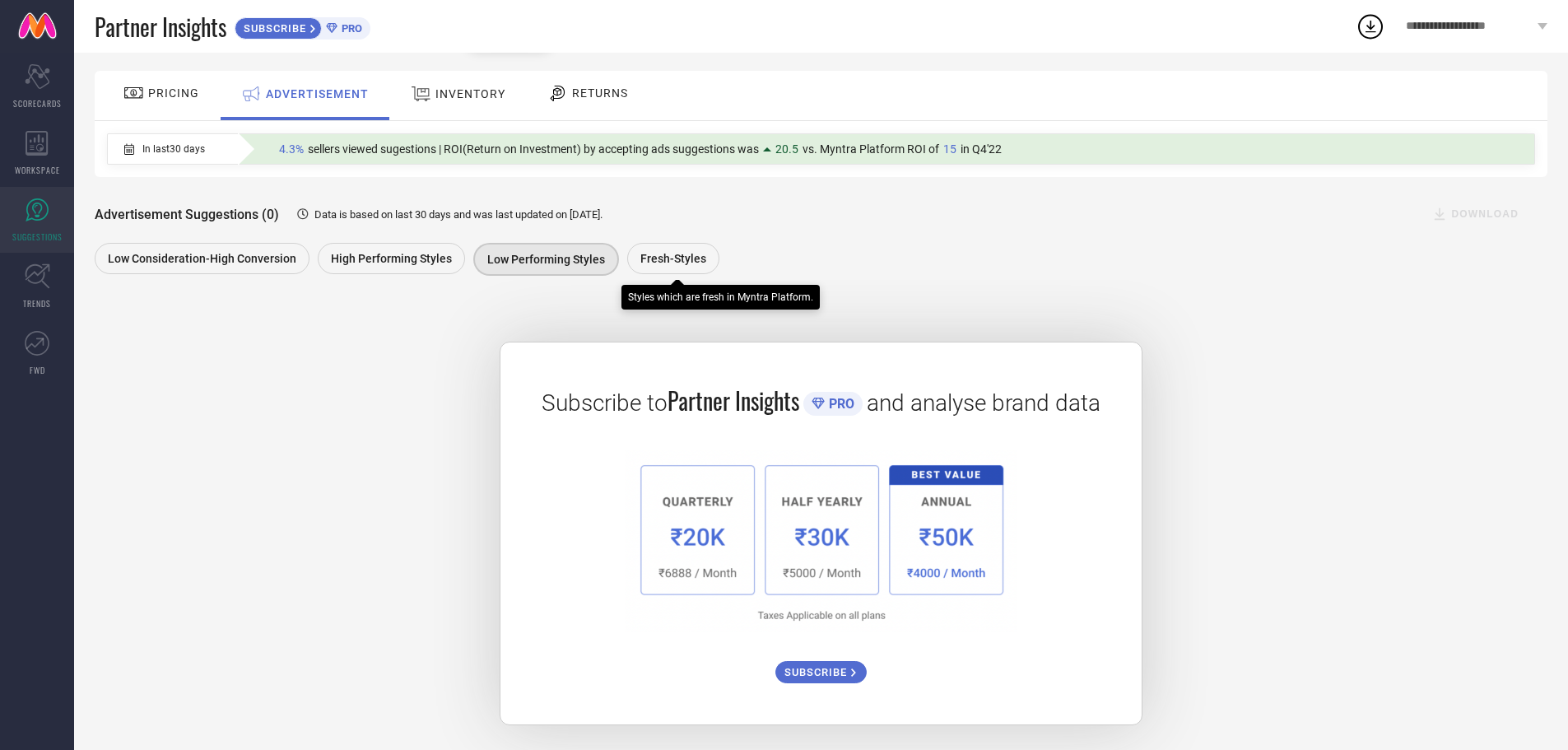
click at [692, 275] on div "Fresh-Styles" at bounding box center [677, 261] width 100 height 35
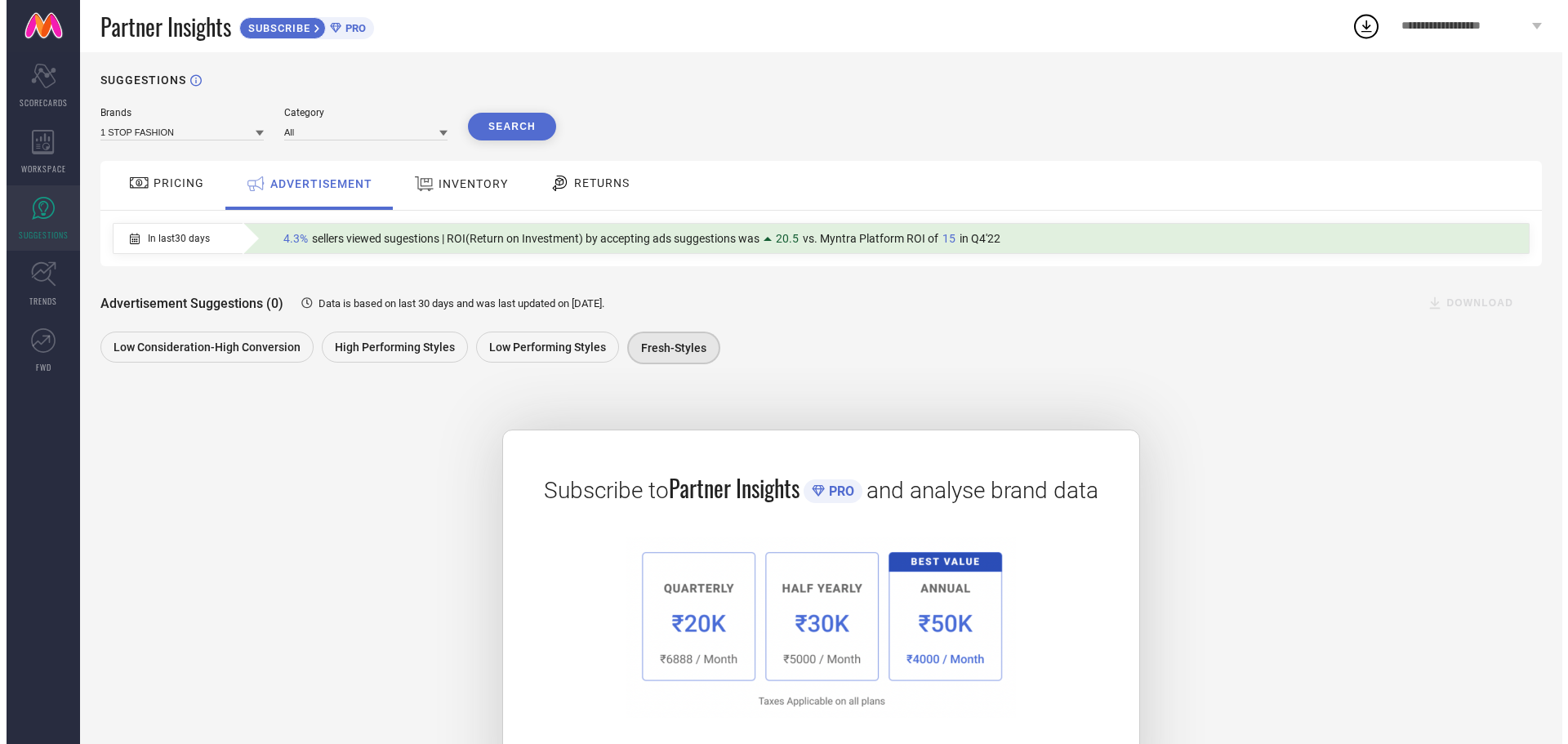
scroll to position [0, 0]
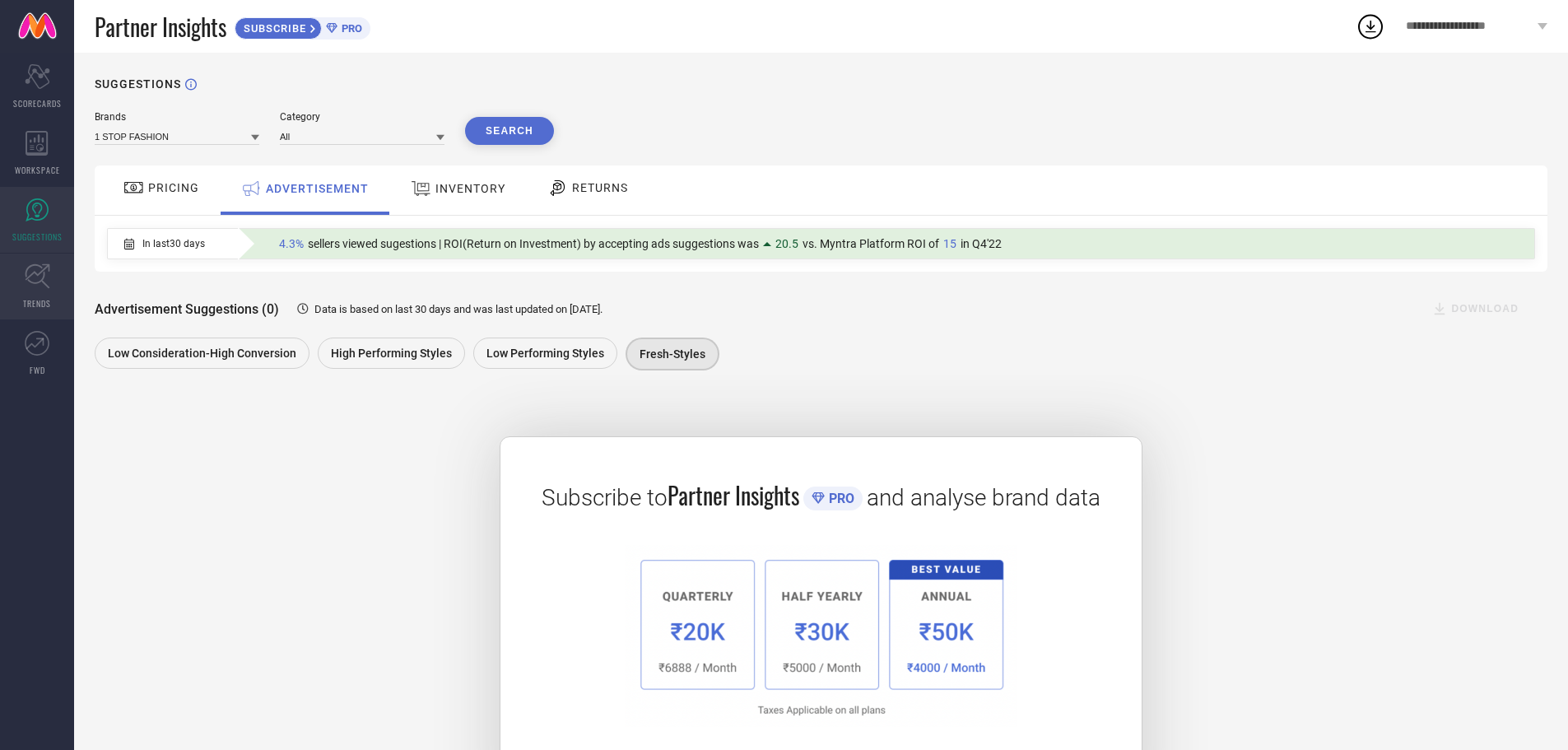
click at [36, 282] on icon at bounding box center [36, 276] width 24 height 25
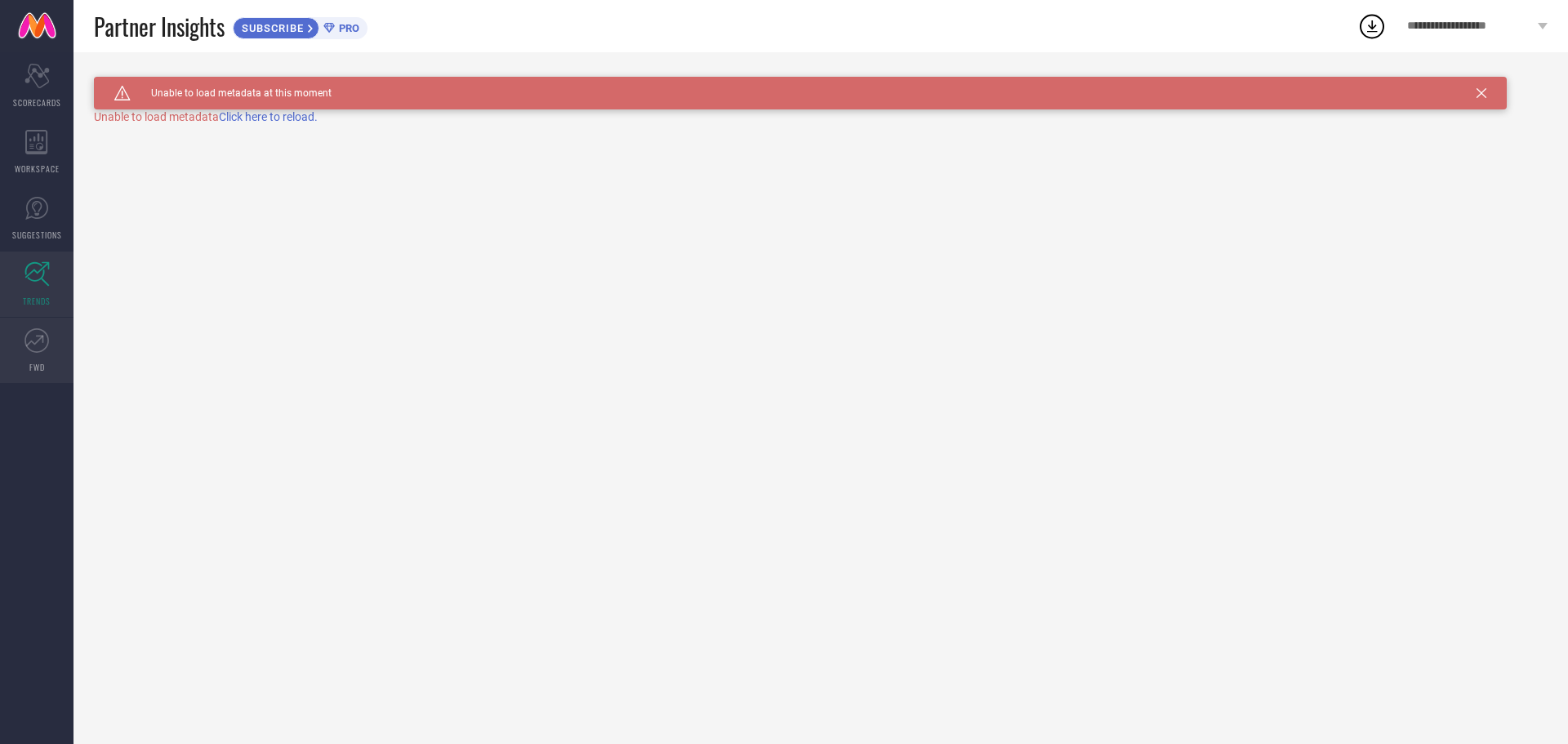
click at [36, 349] on icon at bounding box center [36, 340] width 24 height 24
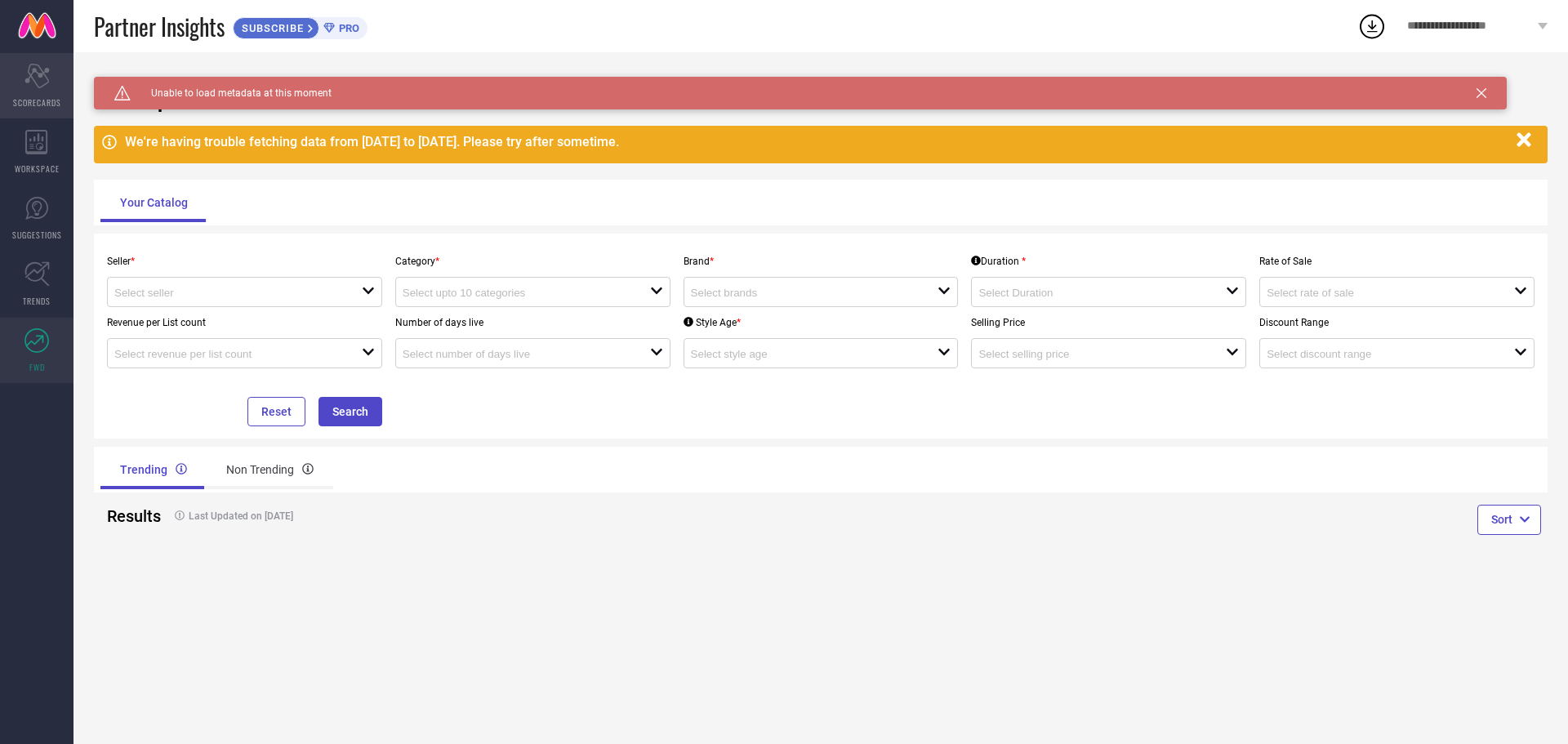
click at [26, 86] on icon "Scorecard" at bounding box center [37, 76] width 25 height 24
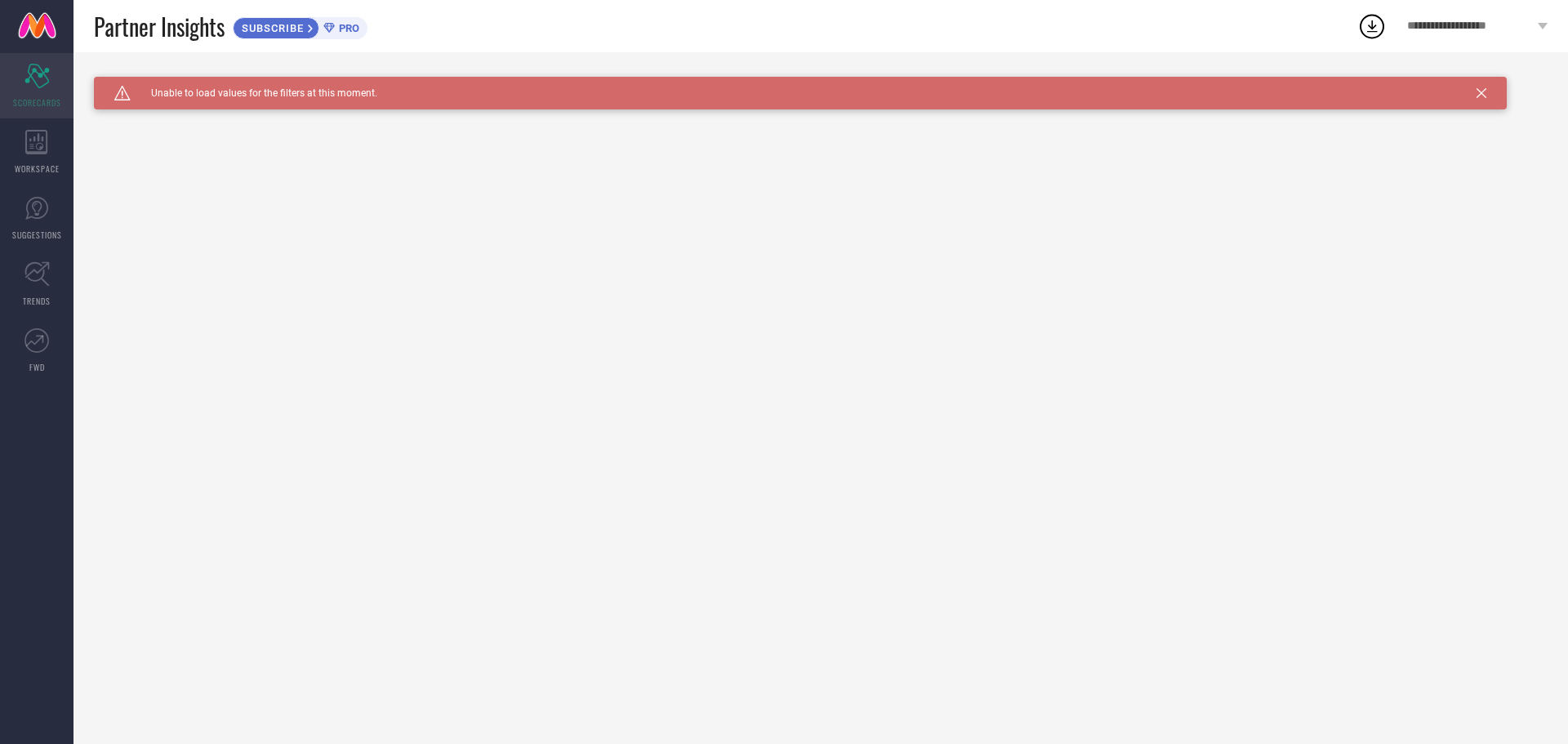
click at [31, 64] on icon at bounding box center [36, 76] width 24 height 24
click at [44, 89] on div "Scorecard SCORECARDS" at bounding box center [37, 86] width 74 height 65
click at [44, 69] on icon "Scorecard" at bounding box center [37, 76] width 25 height 24
